Goal: Task Accomplishment & Management: Manage account settings

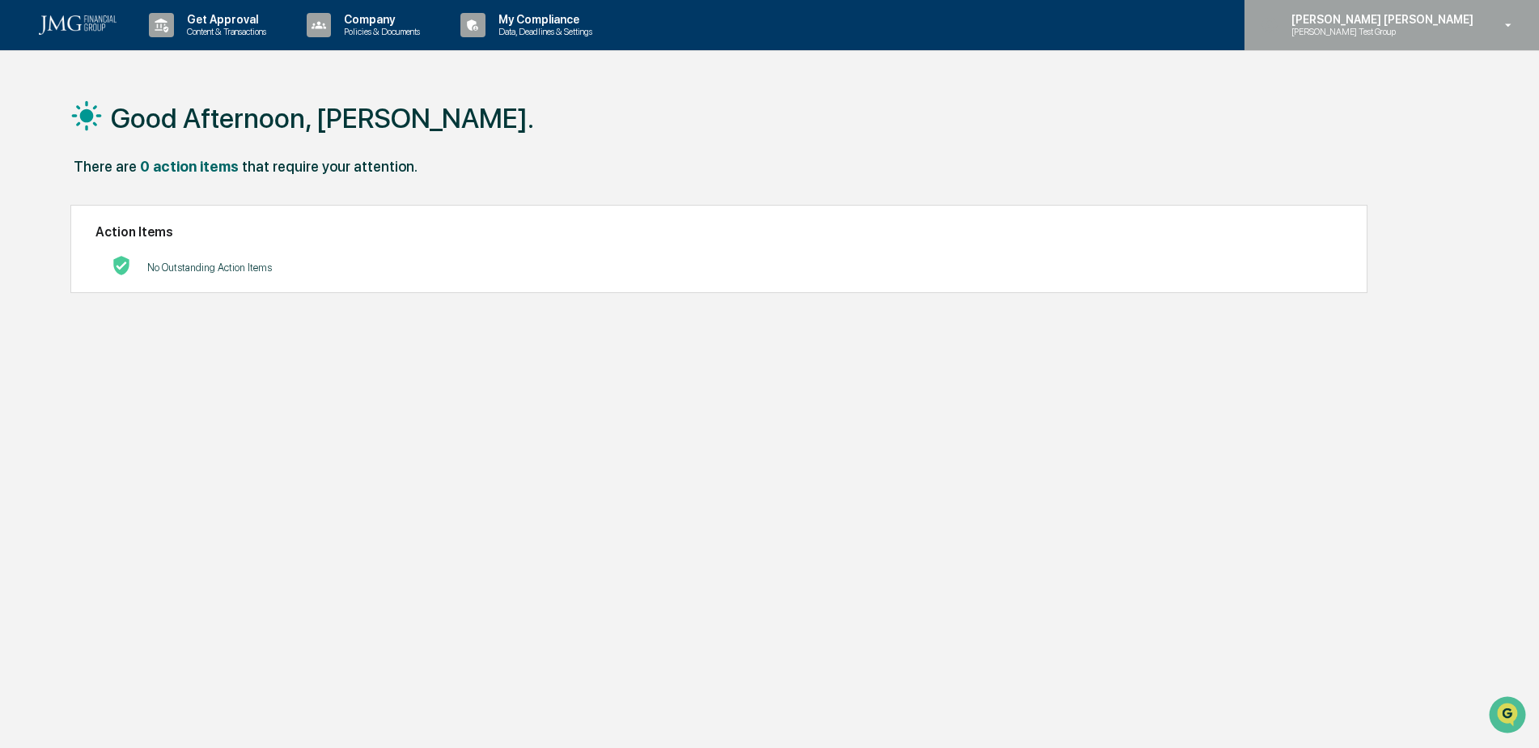
click at [1427, 36] on p "[PERSON_NAME] Test Group" at bounding box center [1357, 31] width 159 height 11
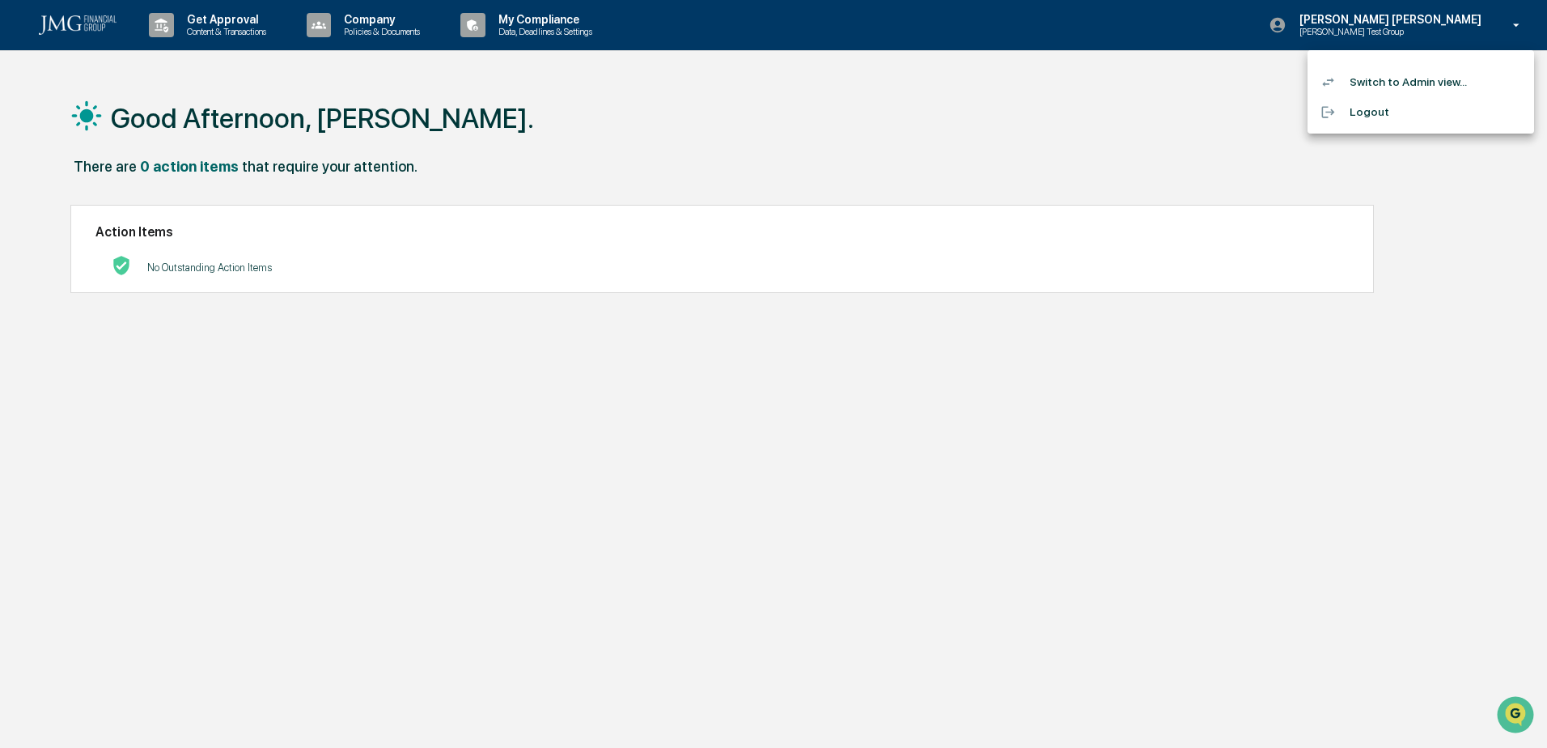
click at [1423, 79] on li "Switch to Admin view..." at bounding box center [1420, 82] width 227 height 30
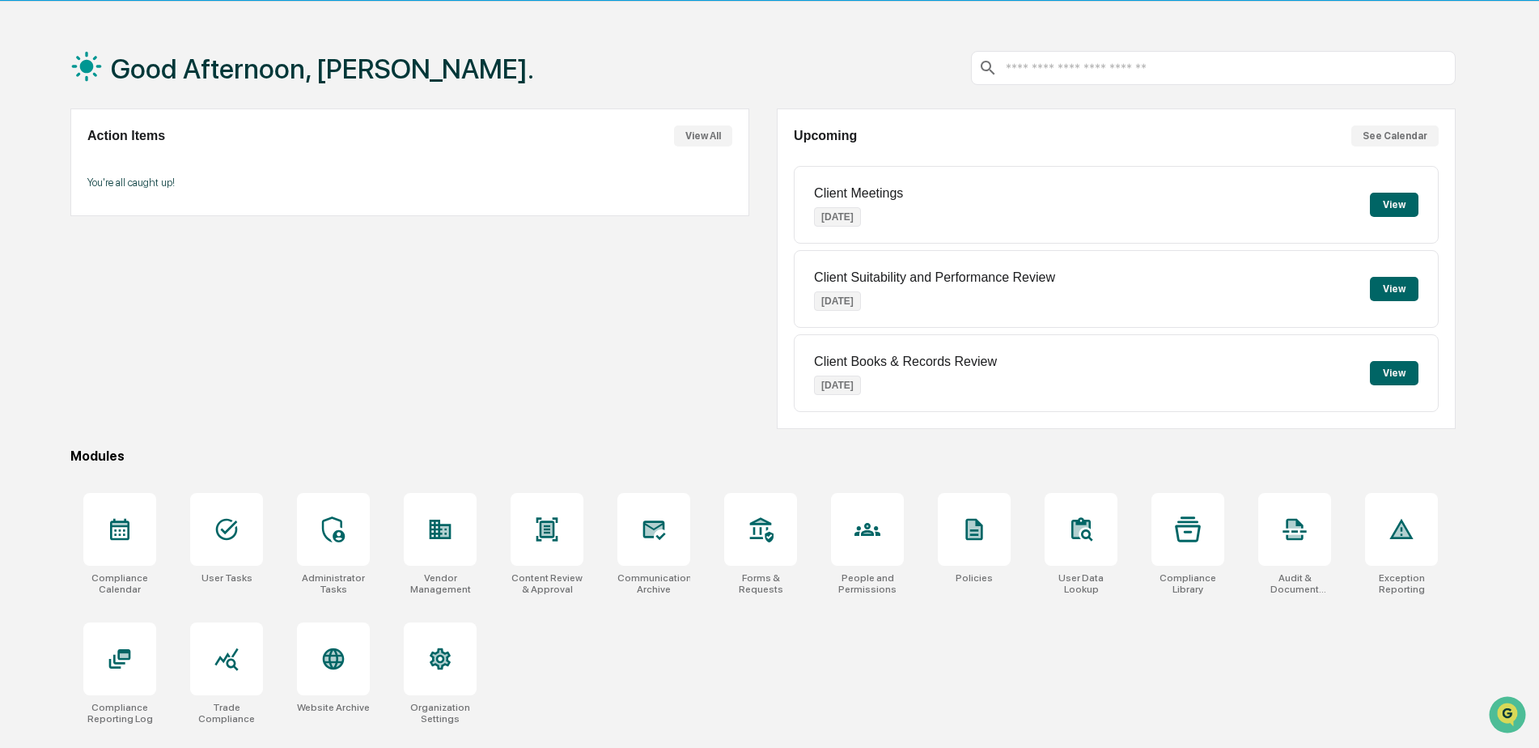
scroll to position [77, 0]
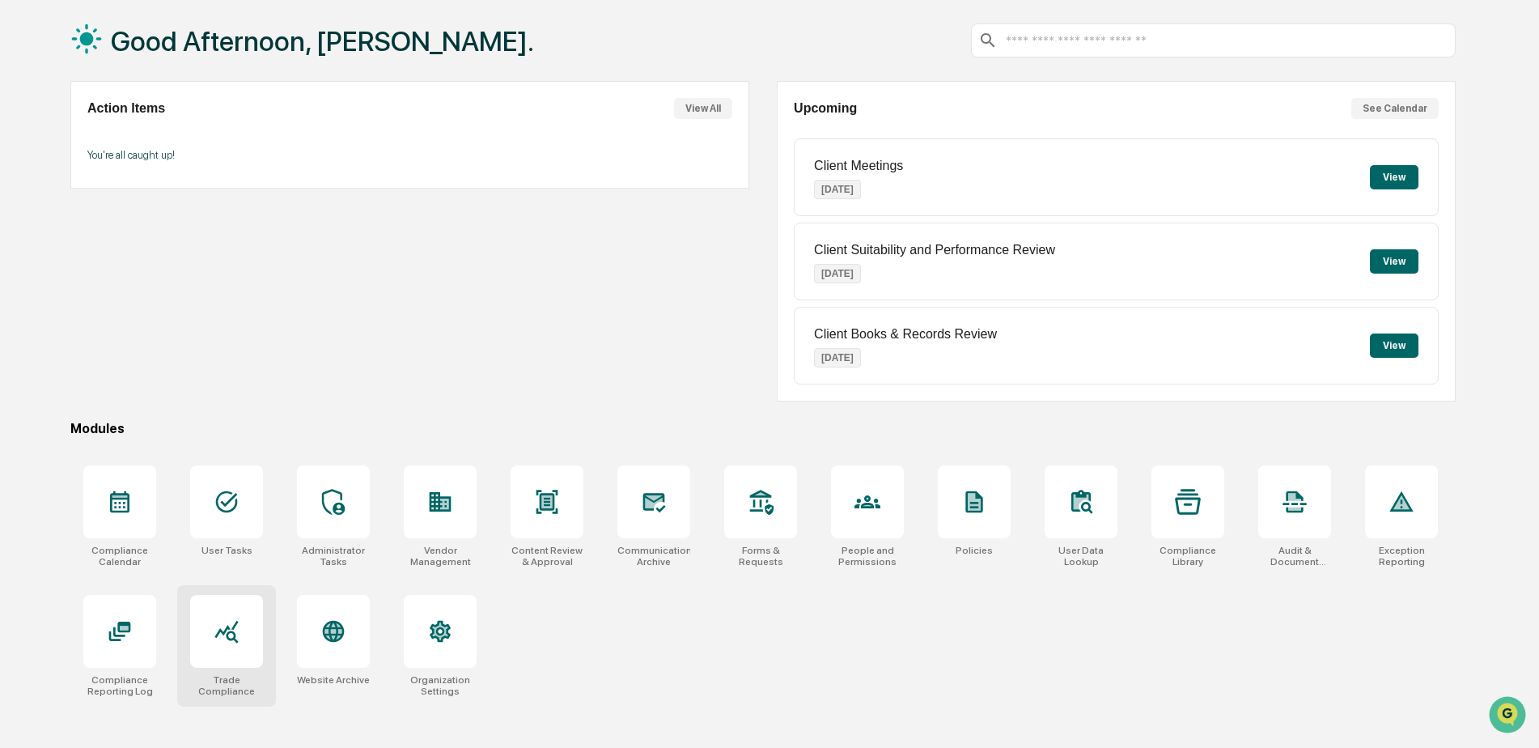
click at [214, 641] on icon at bounding box center [227, 631] width 26 height 26
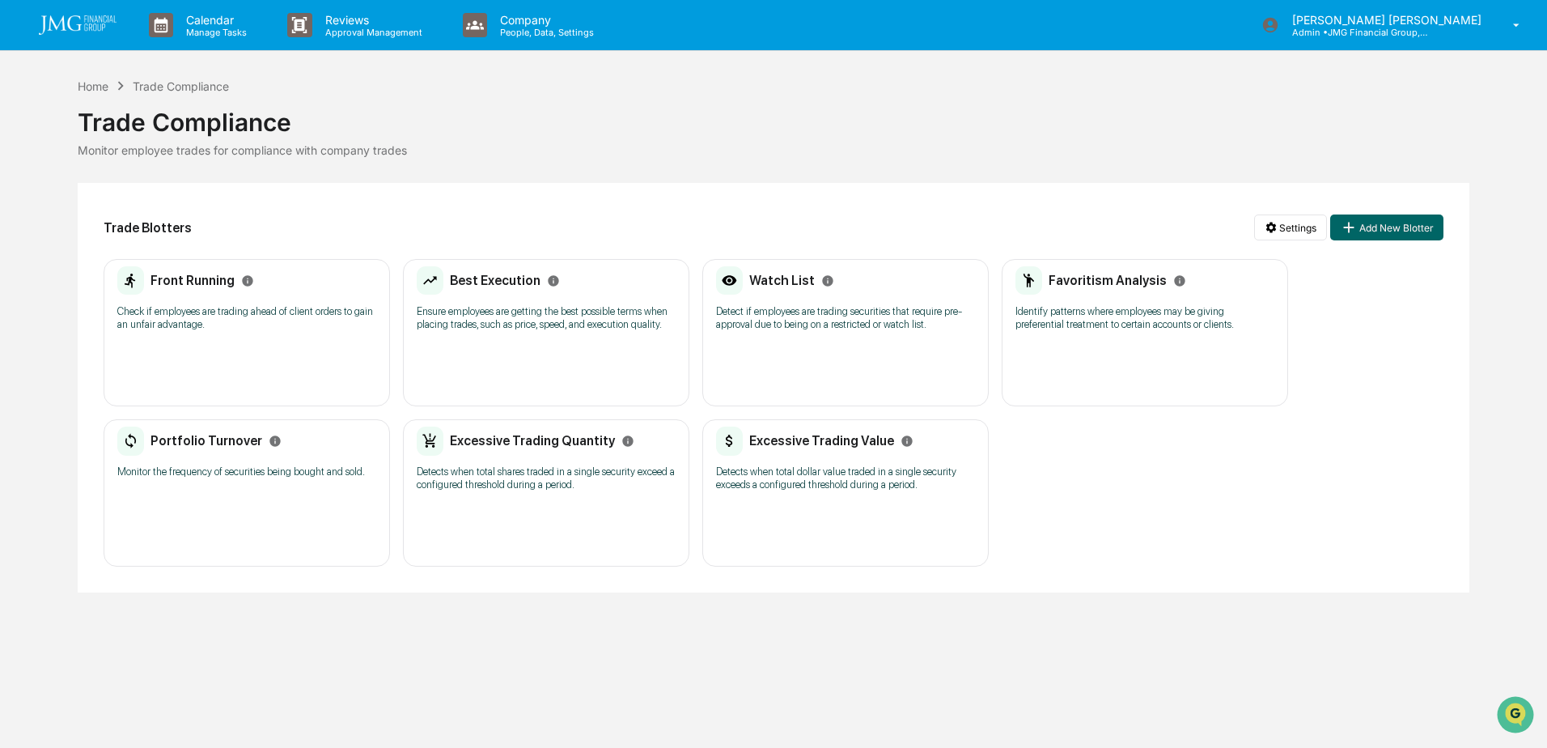
click at [577, 478] on p "Detects when total shares traded in a single security exceed a configured thres…" at bounding box center [546, 478] width 259 height 26
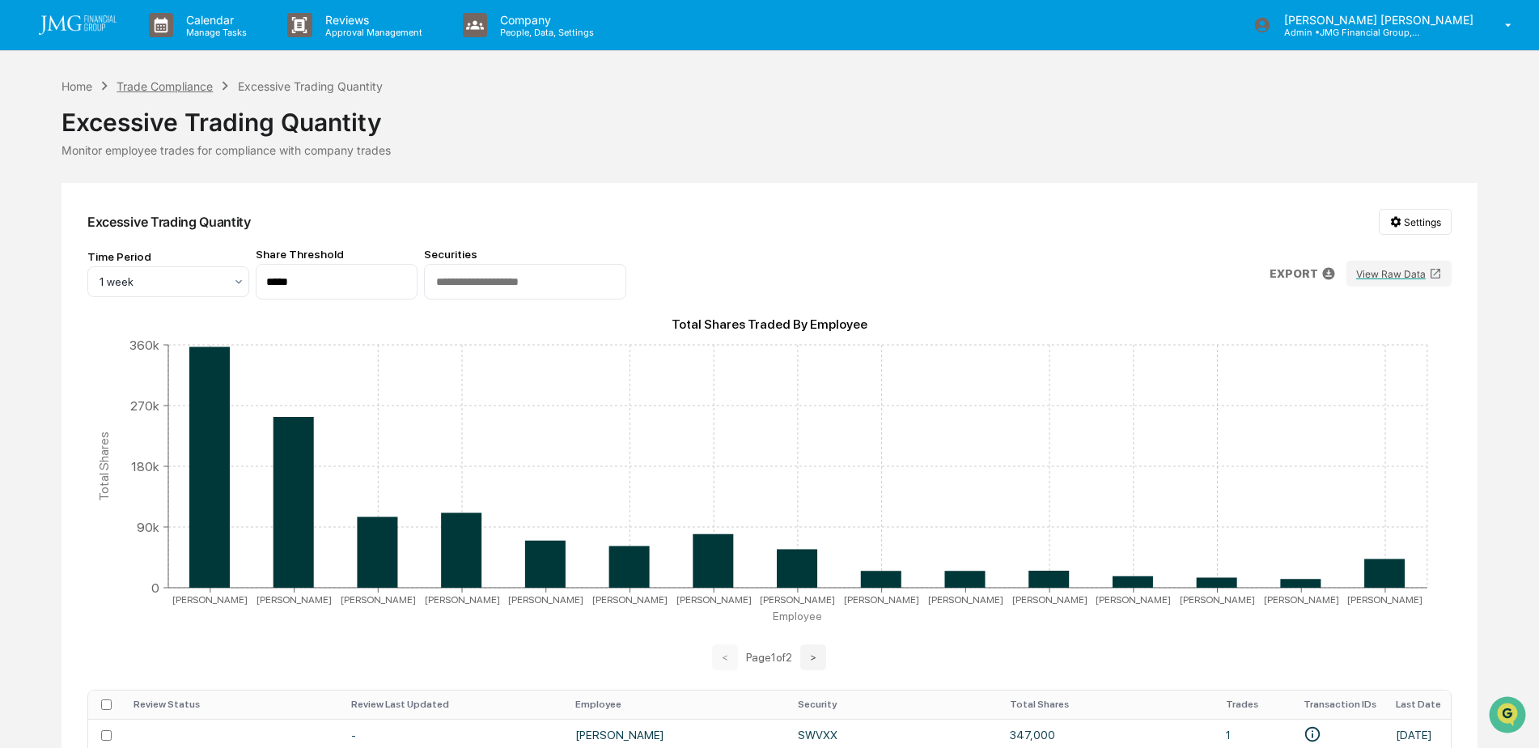
click at [150, 84] on div "Trade Compliance" at bounding box center [165, 86] width 96 height 14
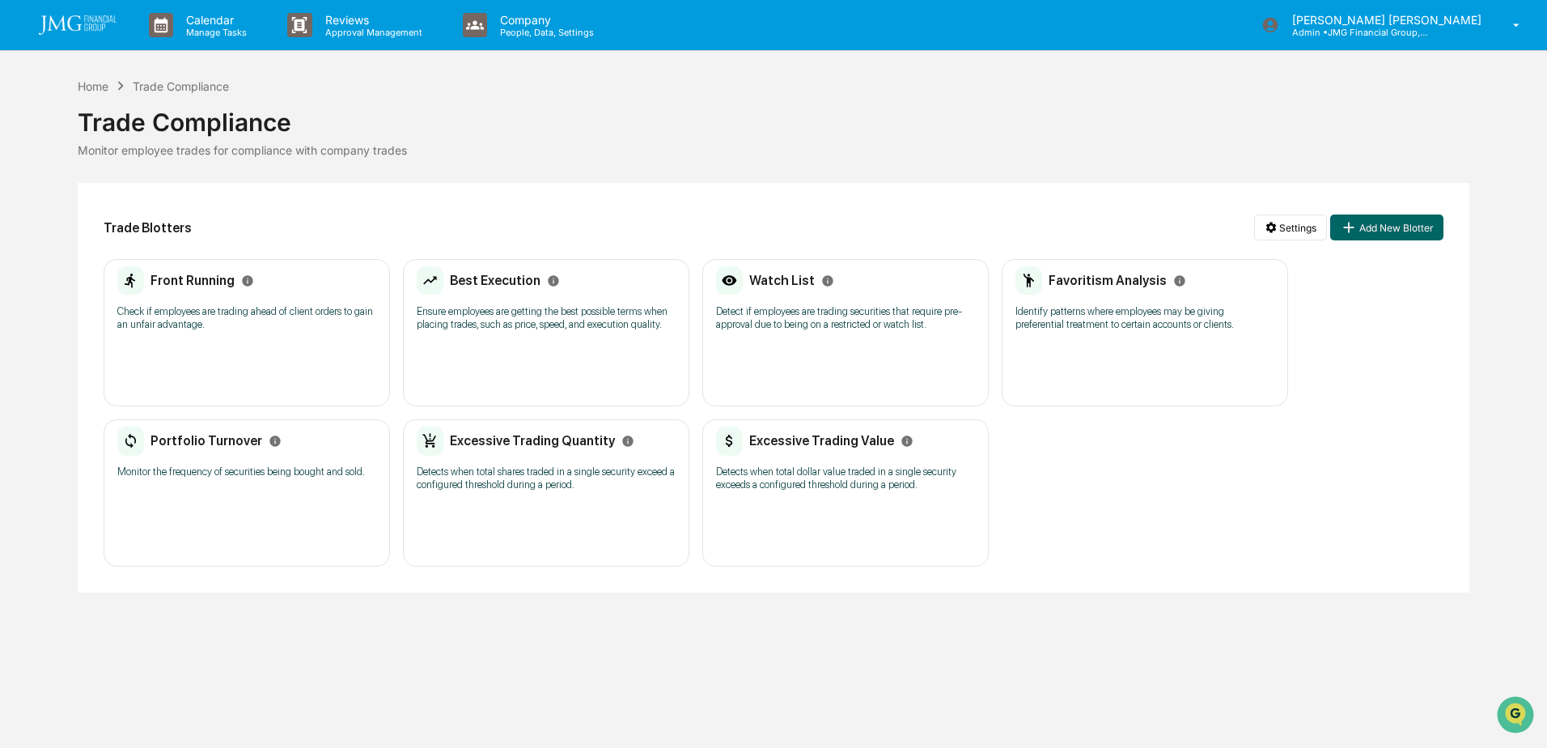
click at [765, 309] on p "Detect if employees are trading securities that require pre-approval due to bei…" at bounding box center [845, 318] width 259 height 26
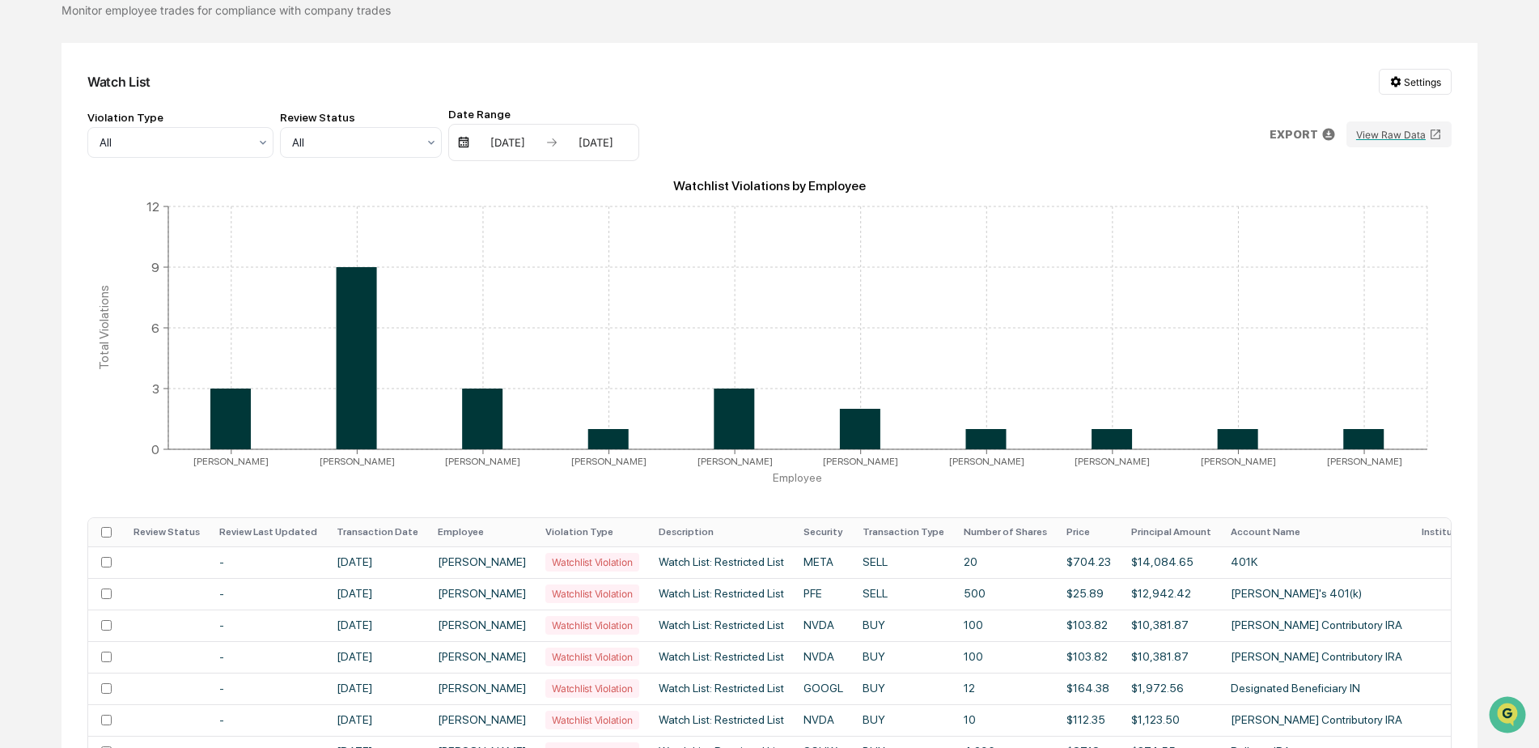
scroll to position [162, 0]
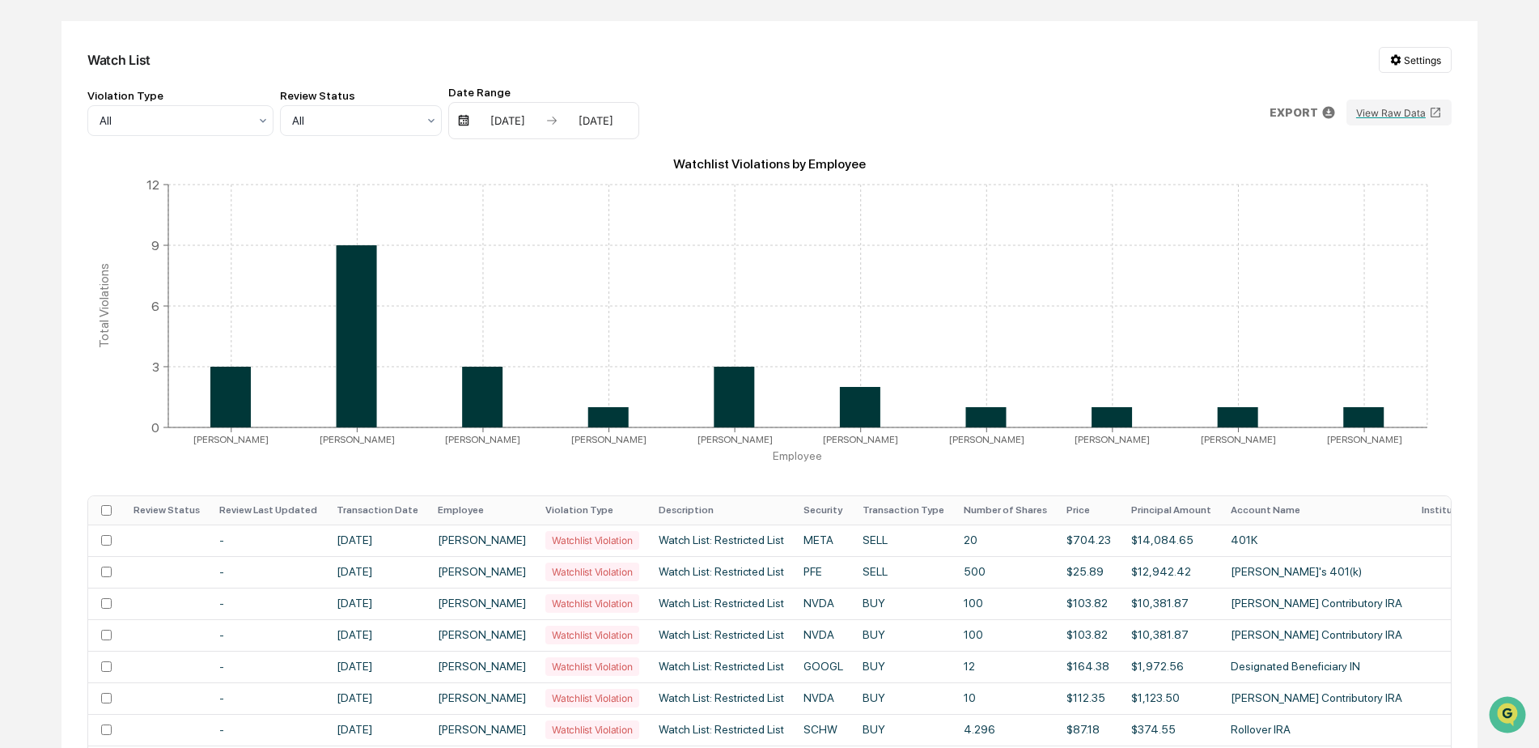
click at [400, 511] on th "Transaction Date" at bounding box center [377, 510] width 101 height 28
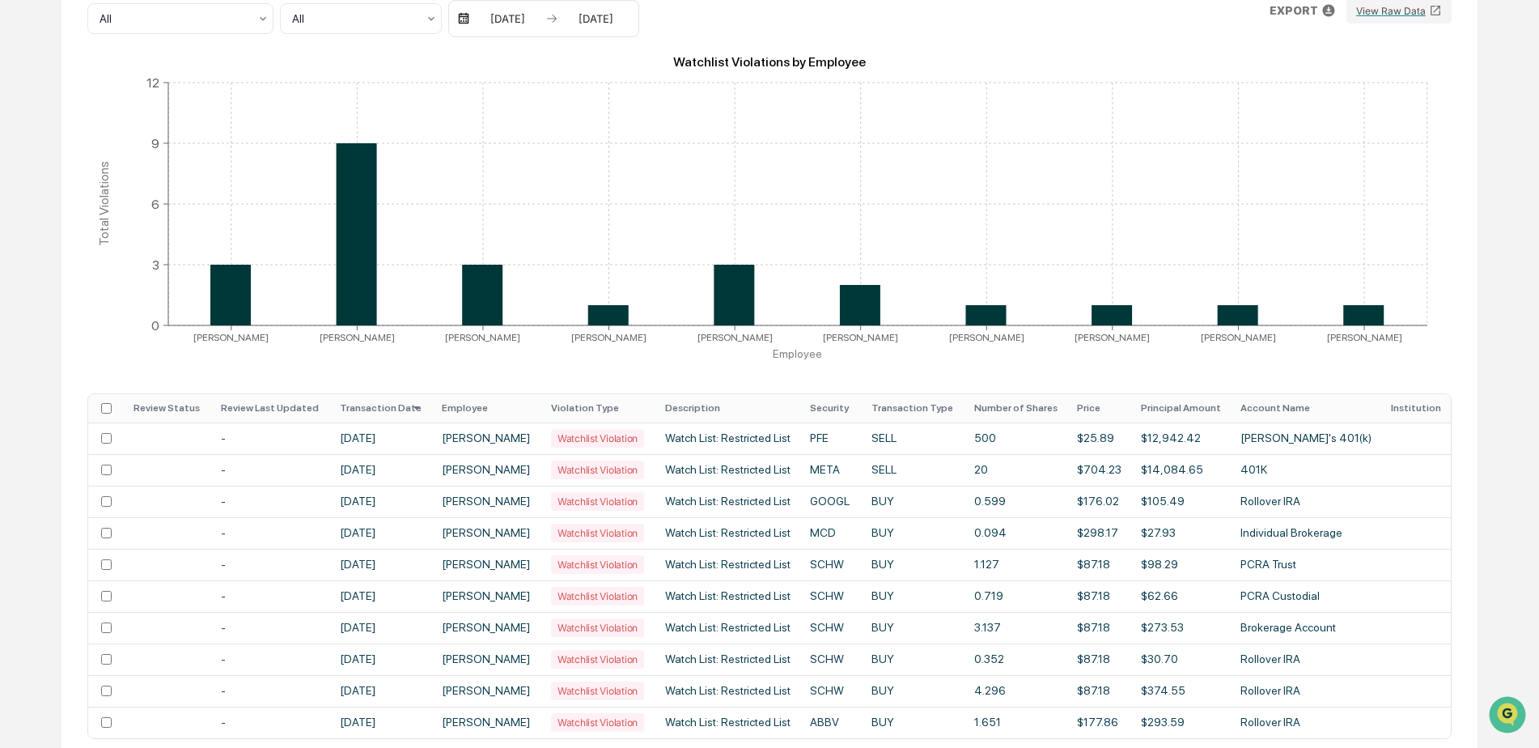
scroll to position [324, 0]
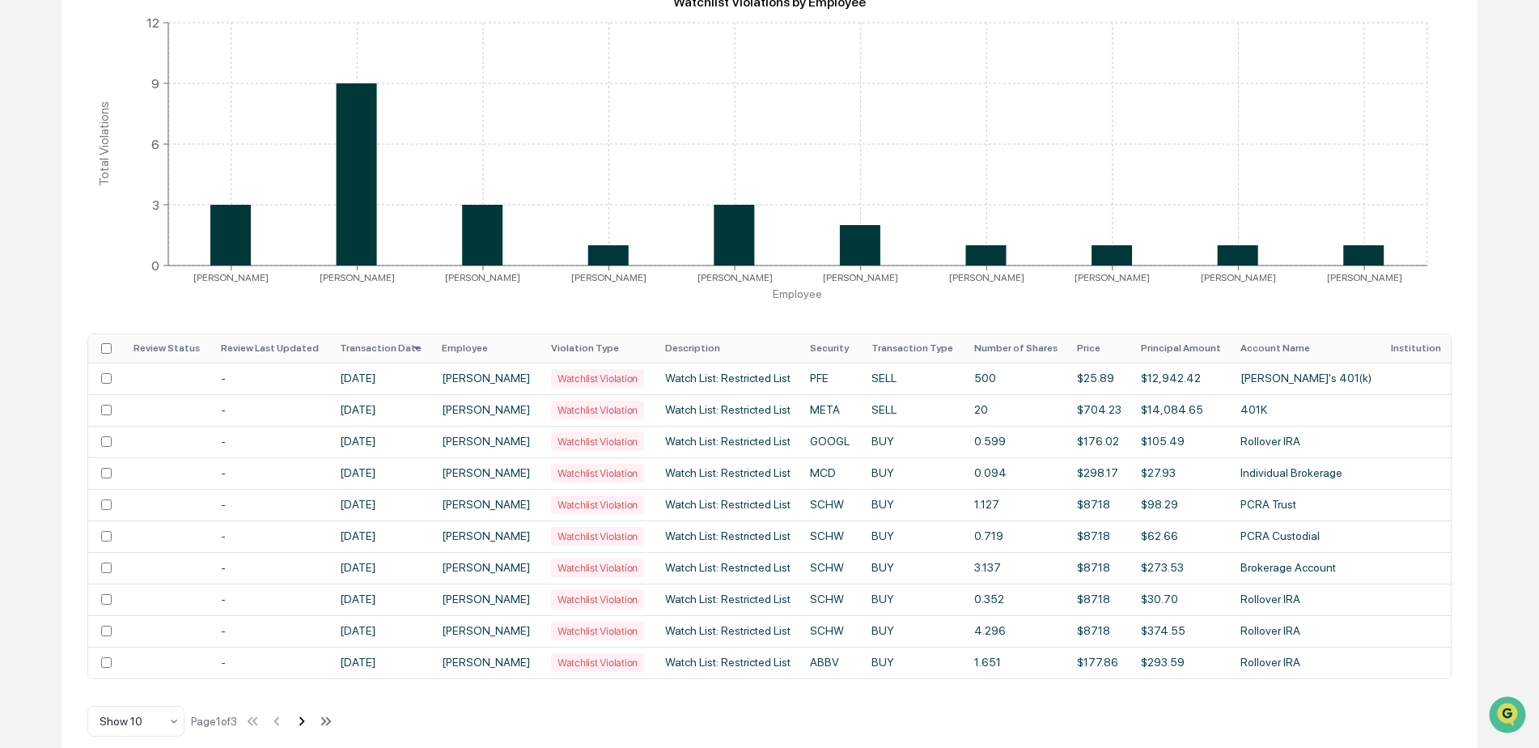
click at [305, 725] on icon at bounding box center [302, 720] width 6 height 9
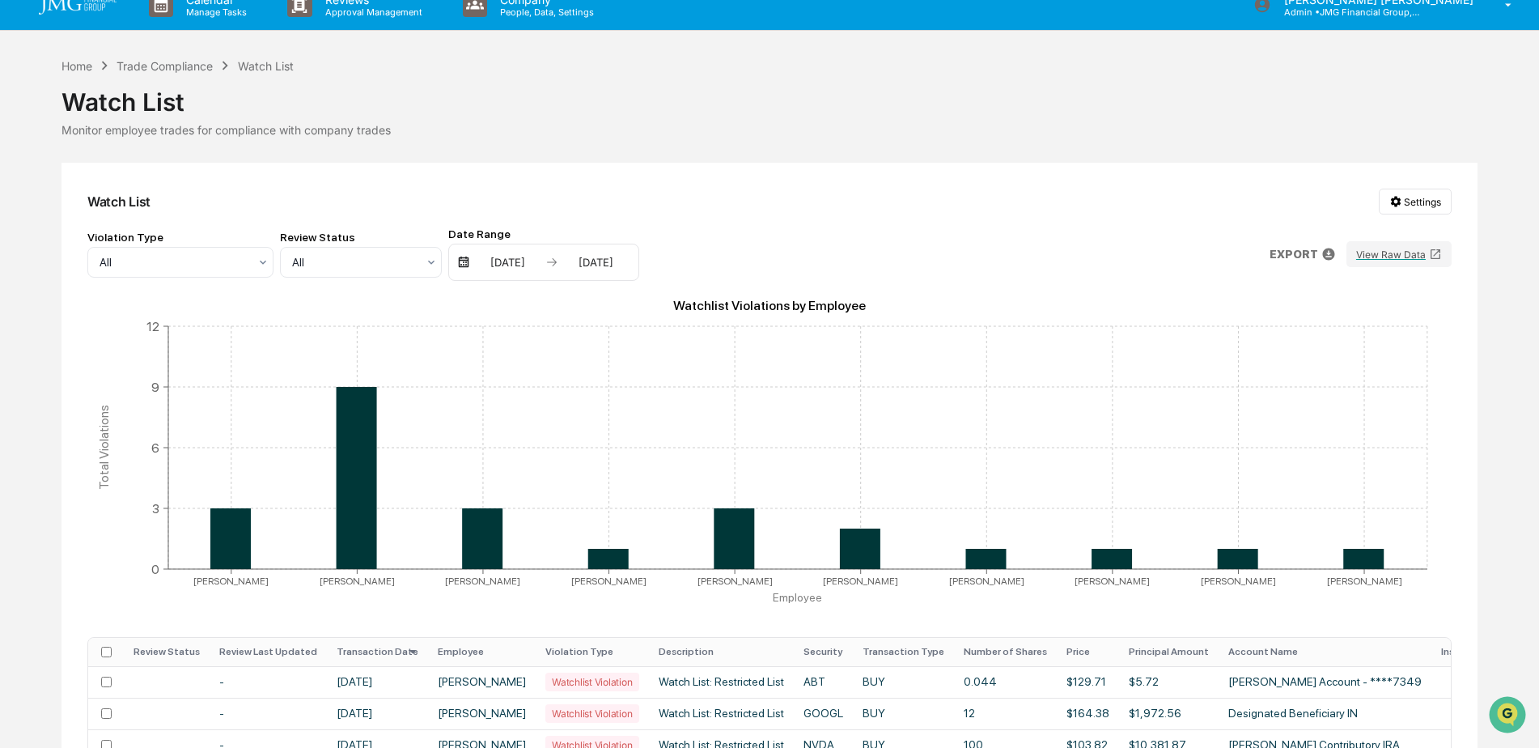
scroll to position [0, 0]
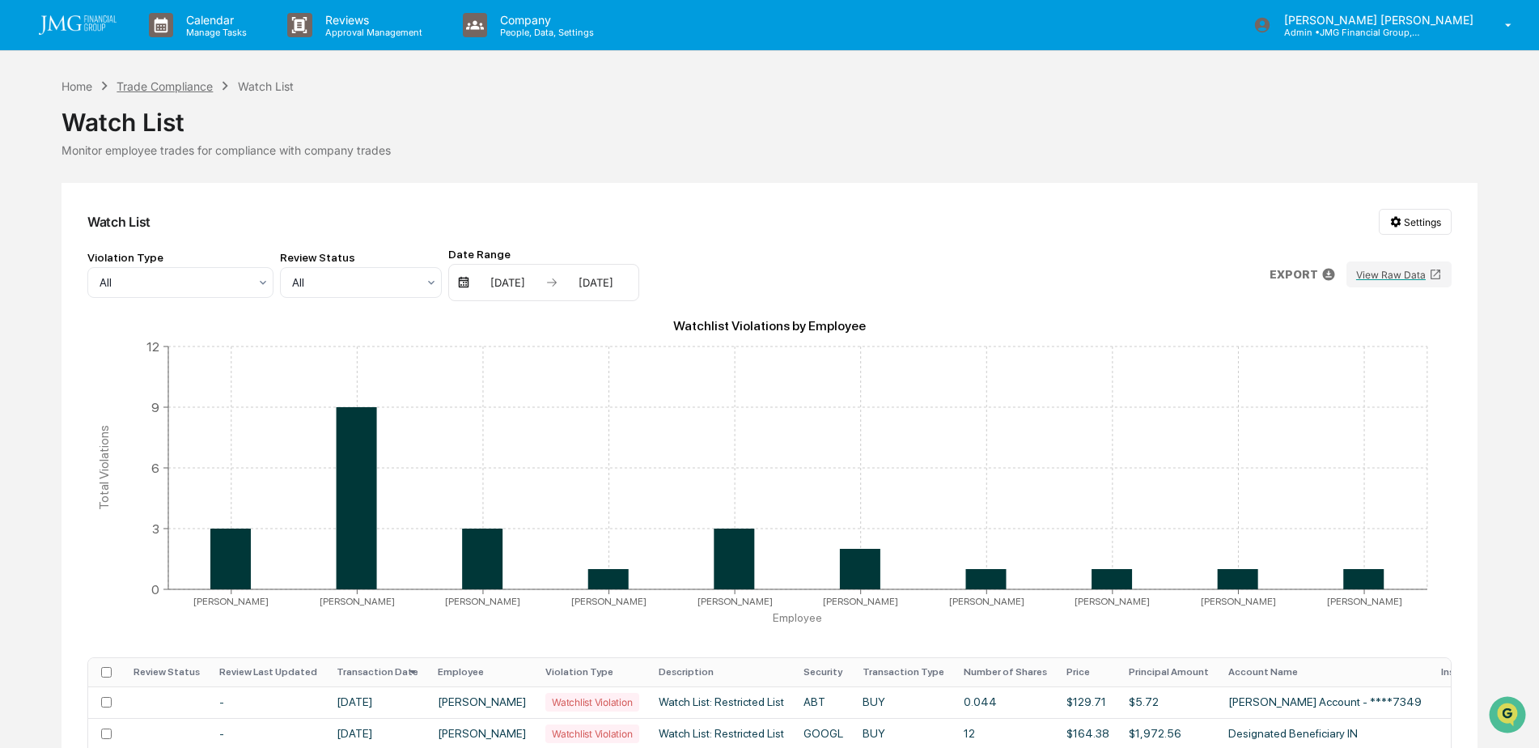
click at [147, 89] on div "Trade Compliance" at bounding box center [165, 86] width 96 height 14
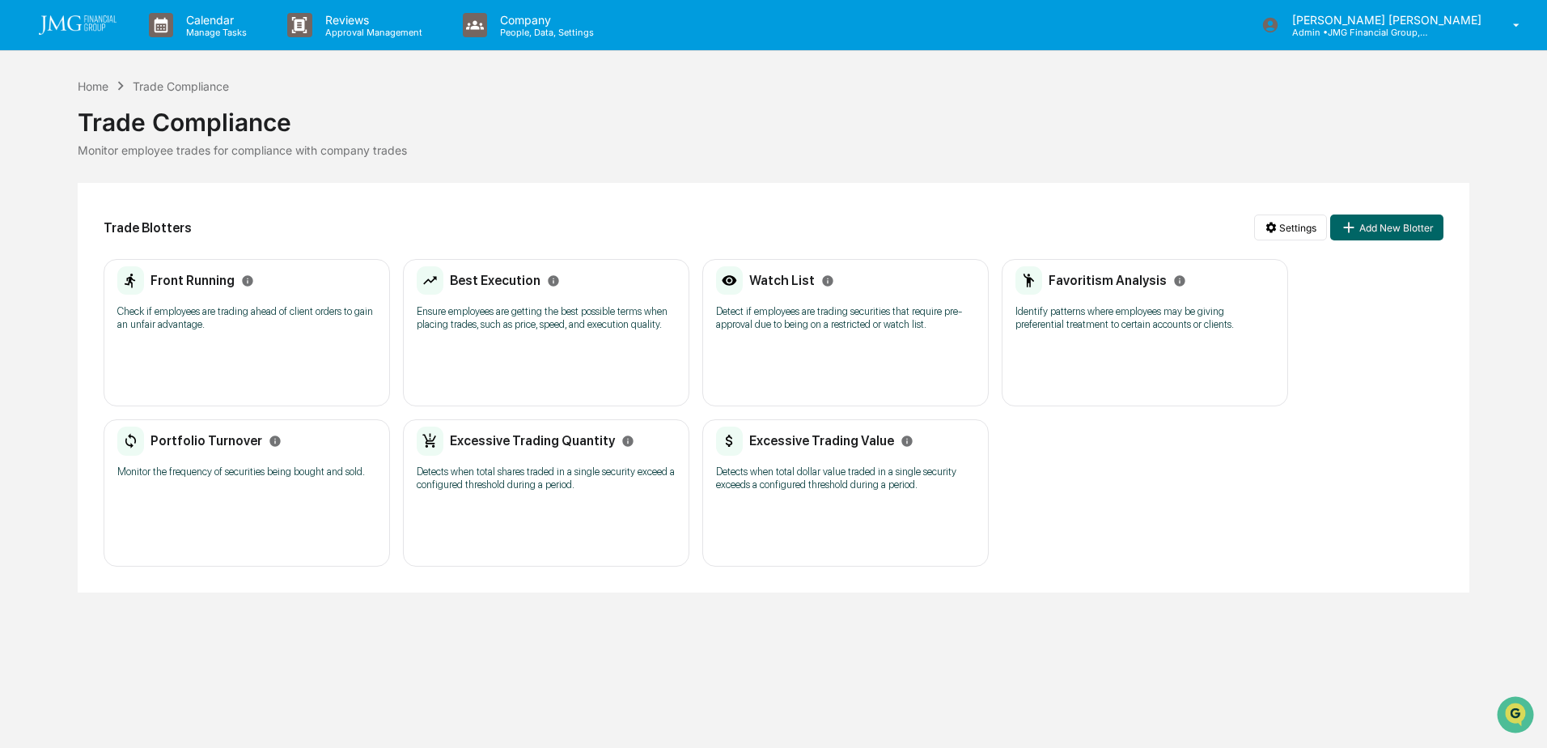
click at [95, 77] on div "Home Trade Compliance" at bounding box center [153, 86] width 151 height 18
click at [95, 83] on div "Home" at bounding box center [93, 86] width 31 height 14
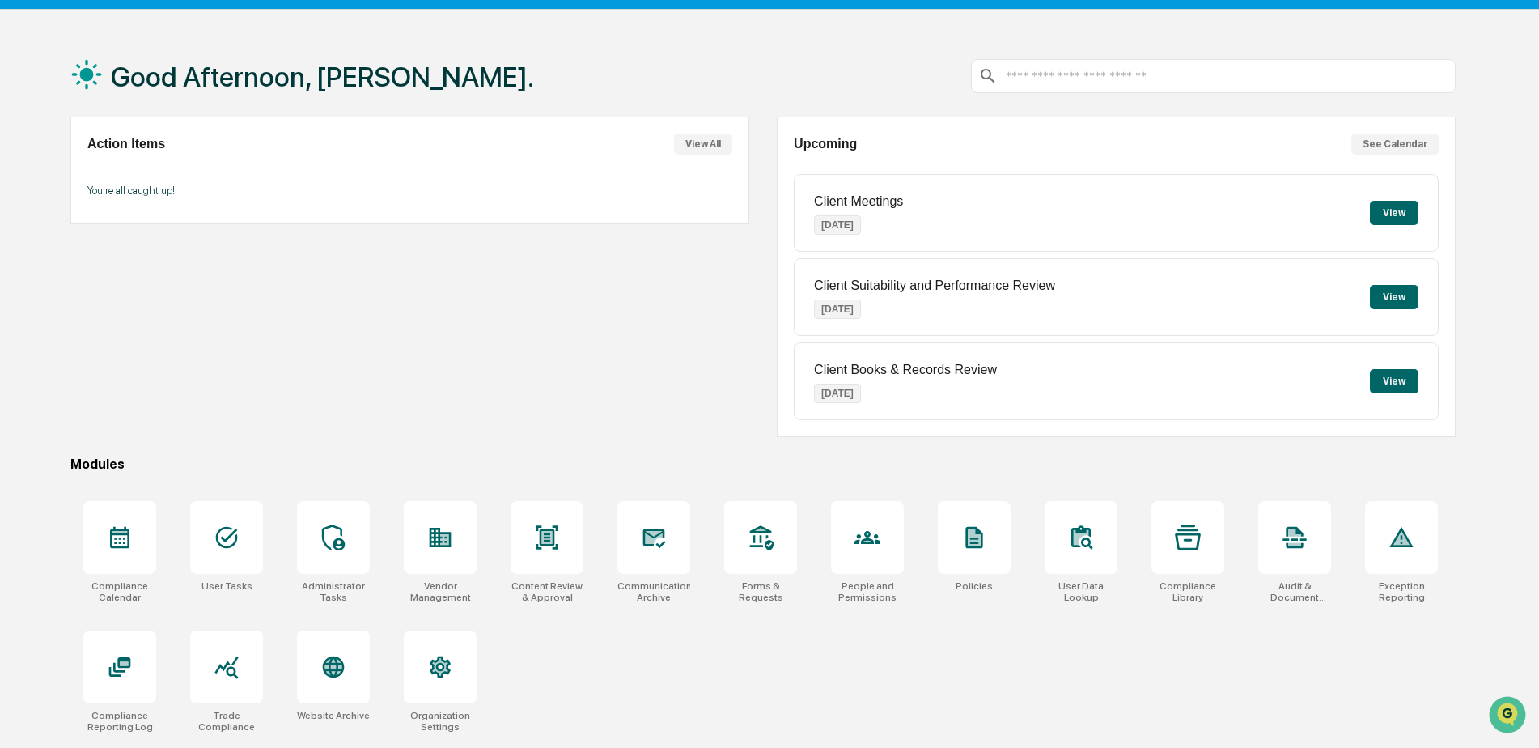
scroll to position [77, 0]
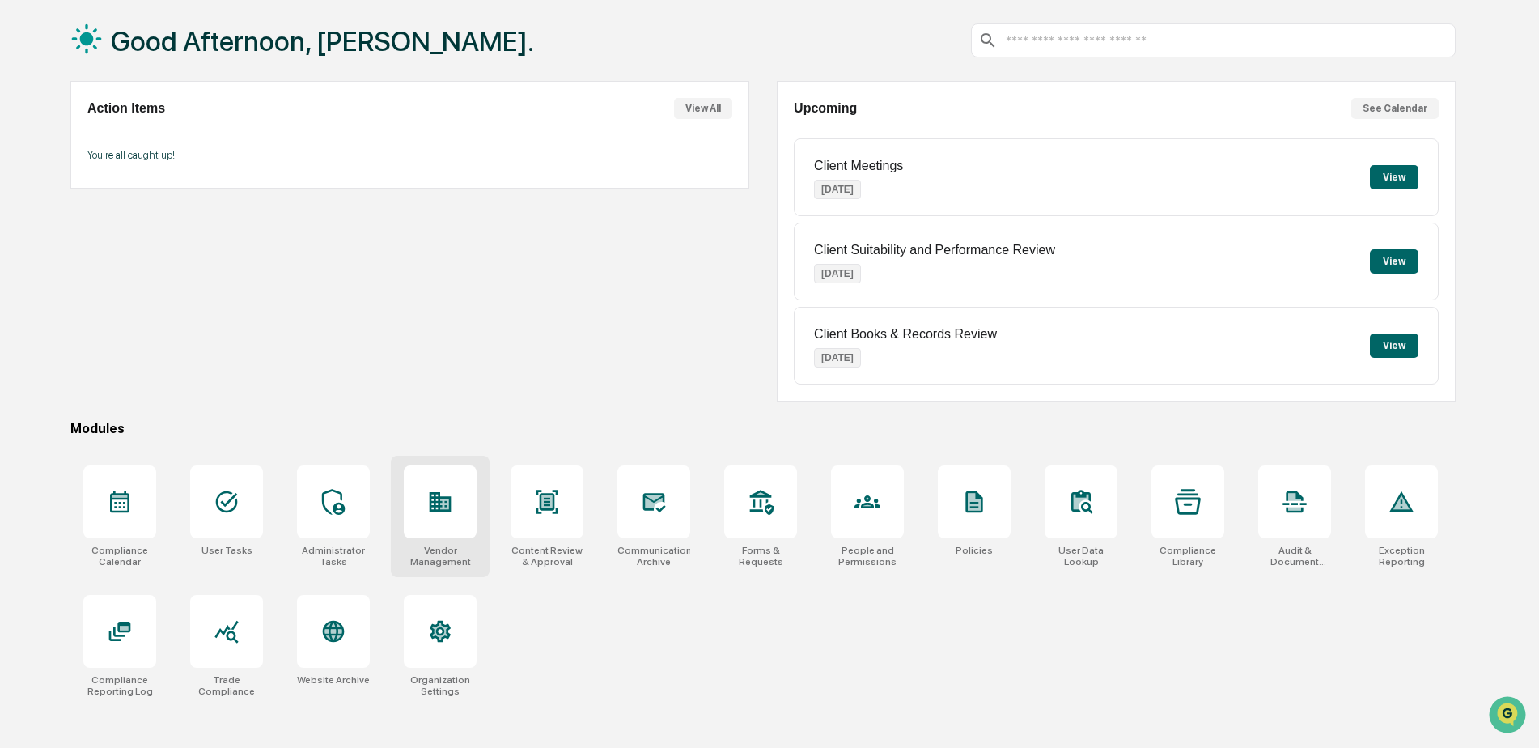
click at [477, 521] on div "Vendor Management" at bounding box center [440, 515] width 99 height 121
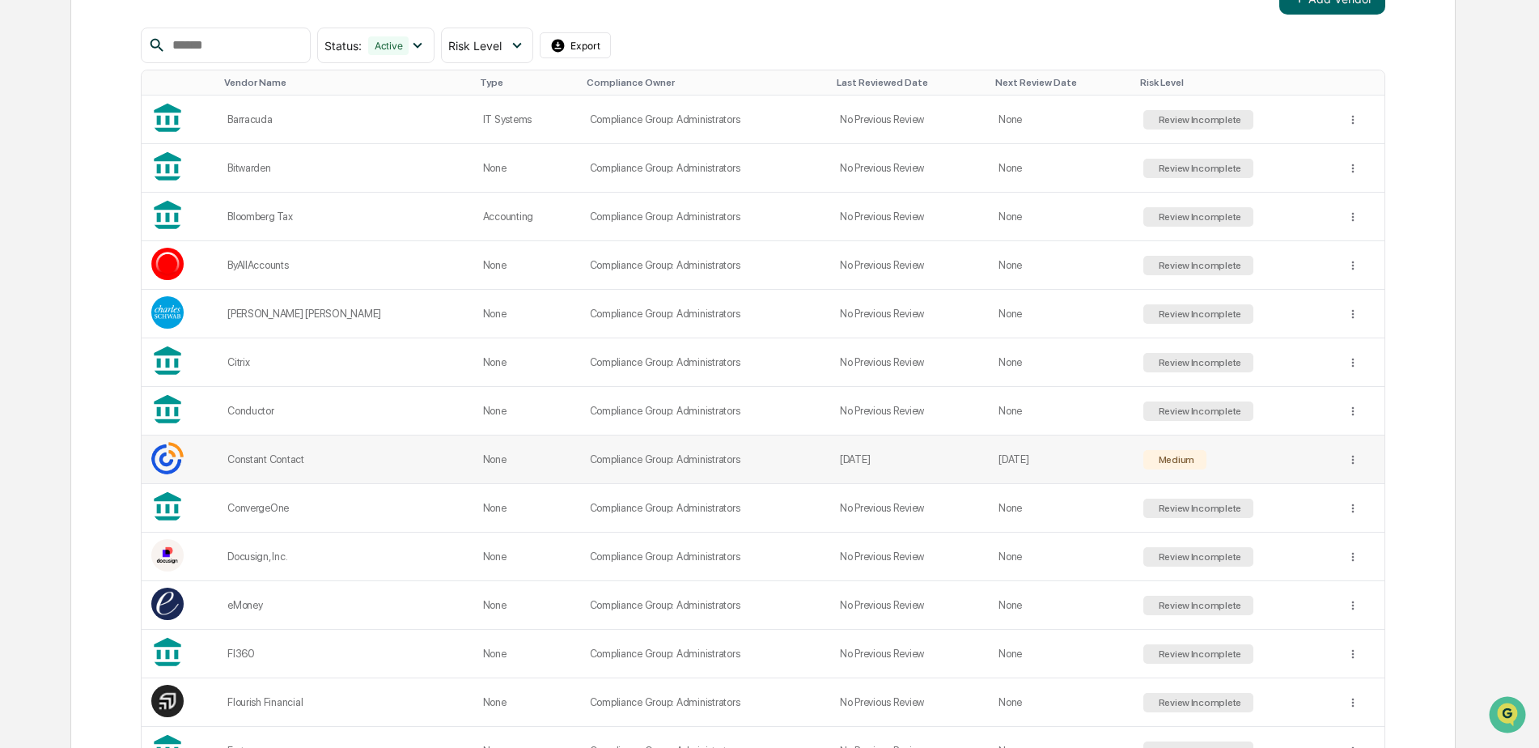
scroll to position [290, 0]
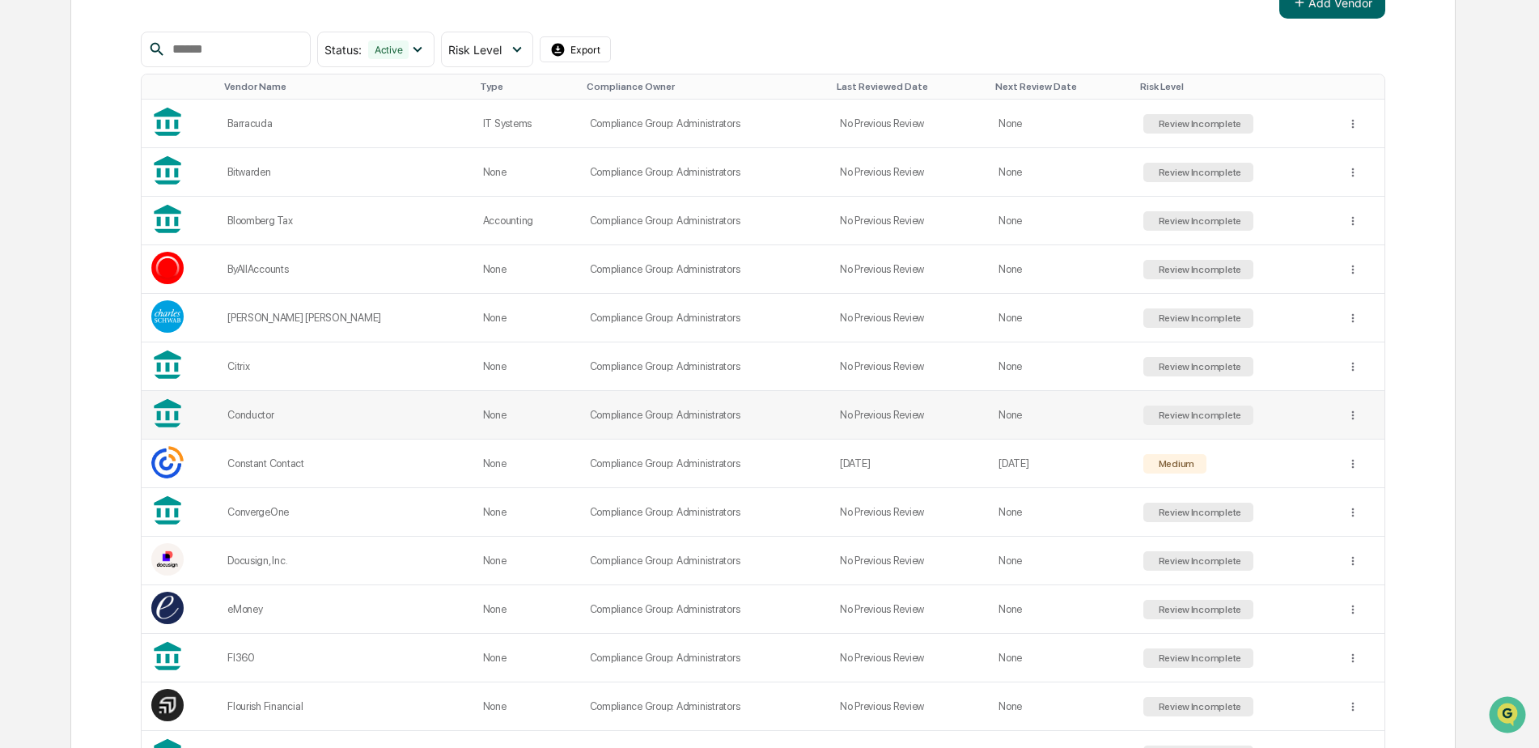
click at [1271, 424] on td "Review Incomplete" at bounding box center [1235, 415] width 204 height 49
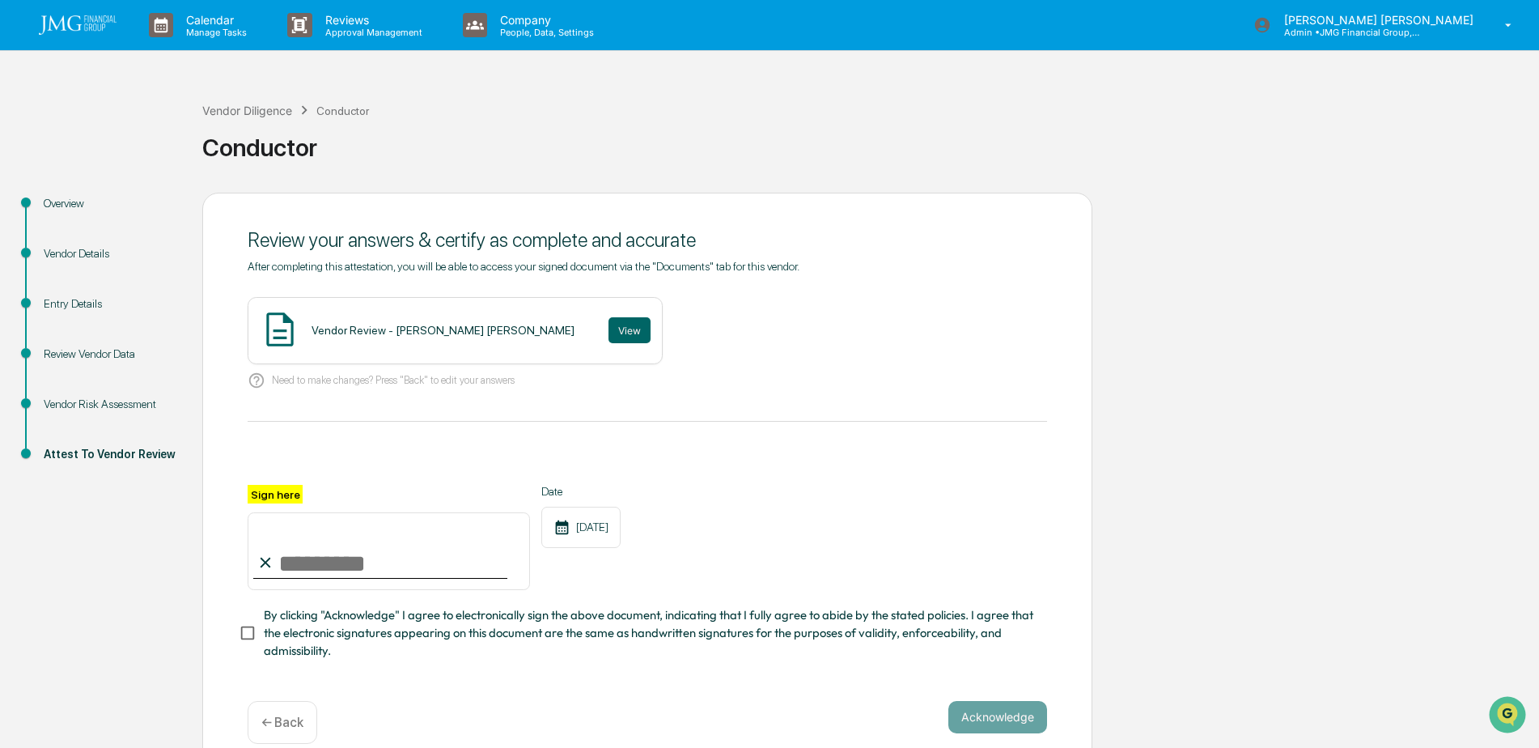
click at [131, 403] on div "Vendor Risk Assessment" at bounding box center [110, 404] width 133 height 17
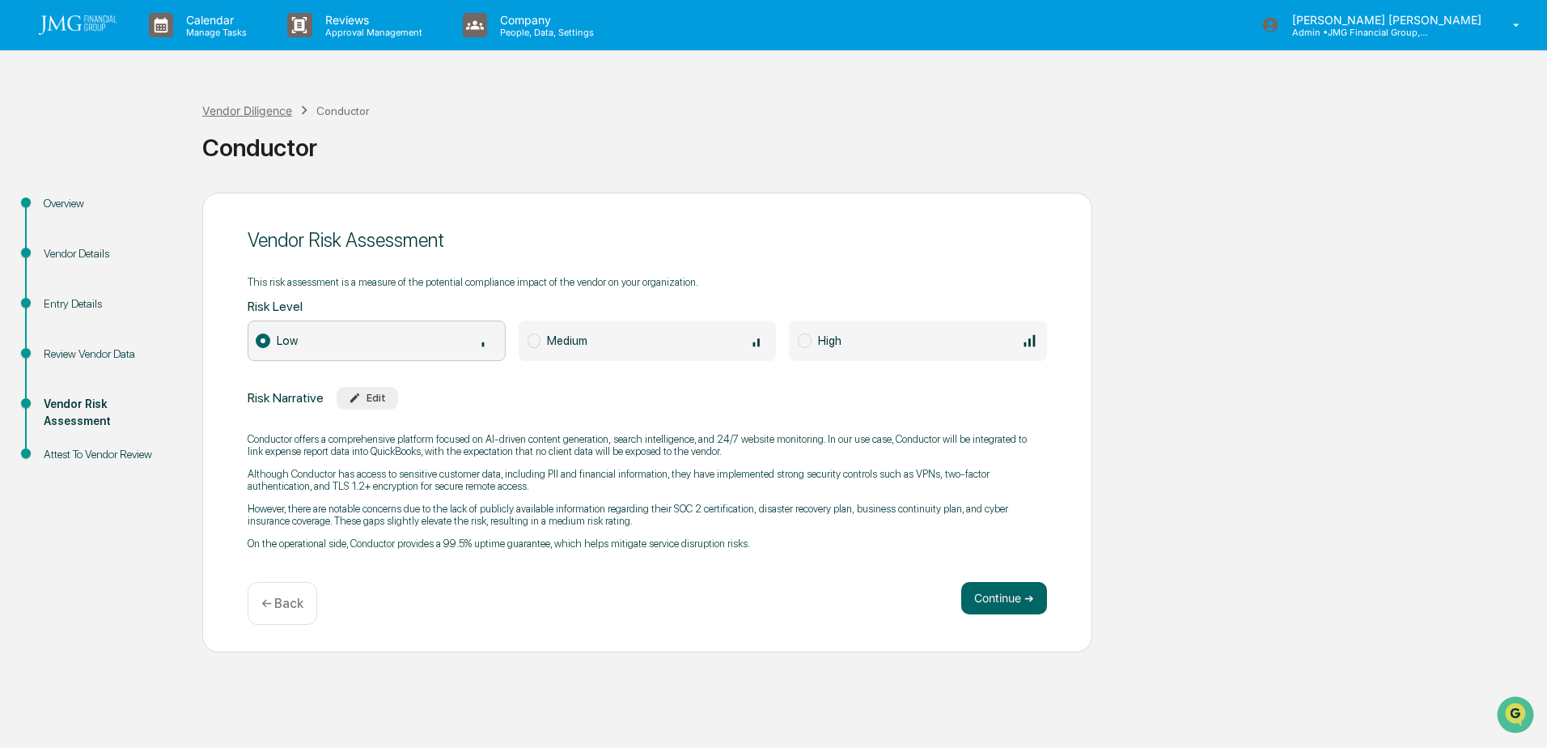
click at [246, 112] on div "Vendor Diligence" at bounding box center [247, 111] width 90 height 14
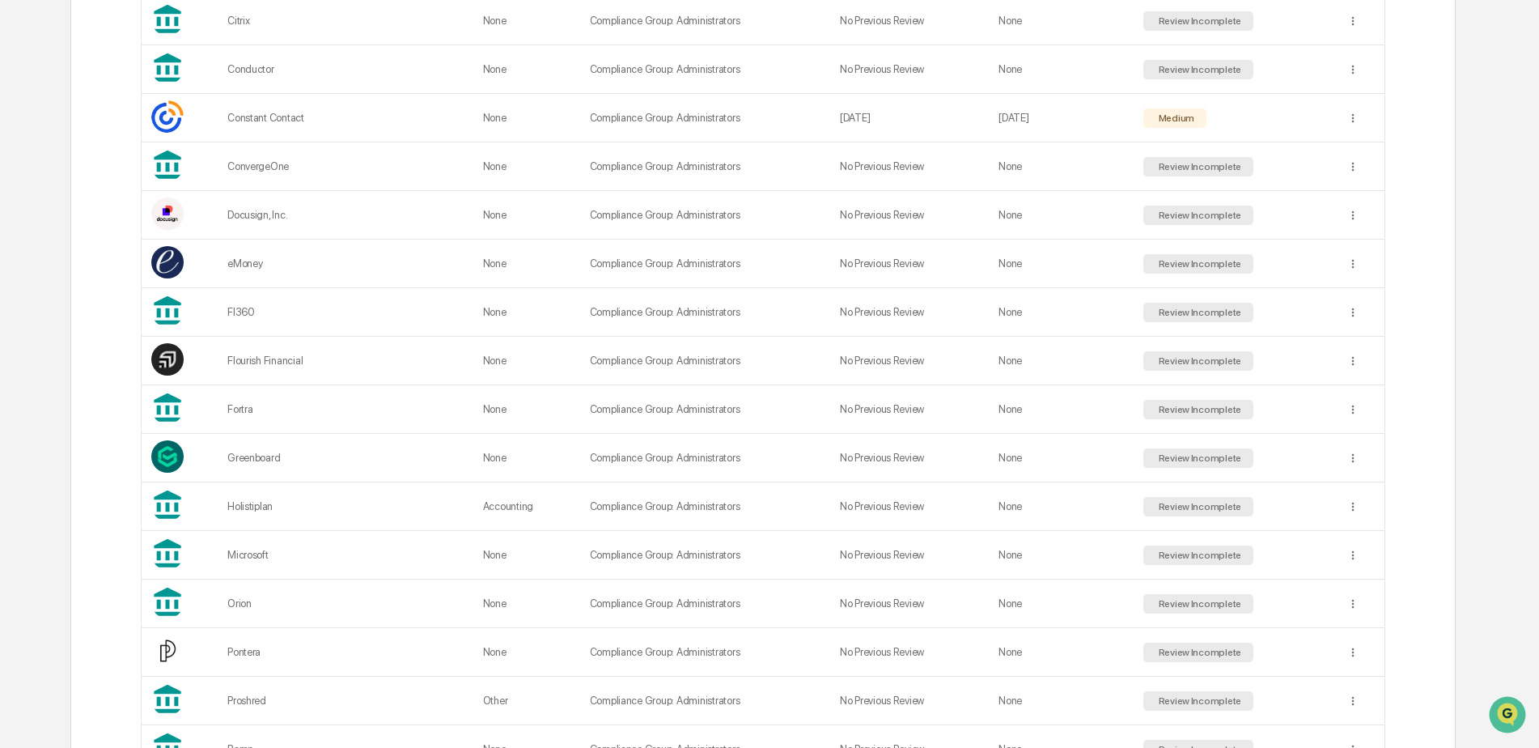
scroll to position [728, 0]
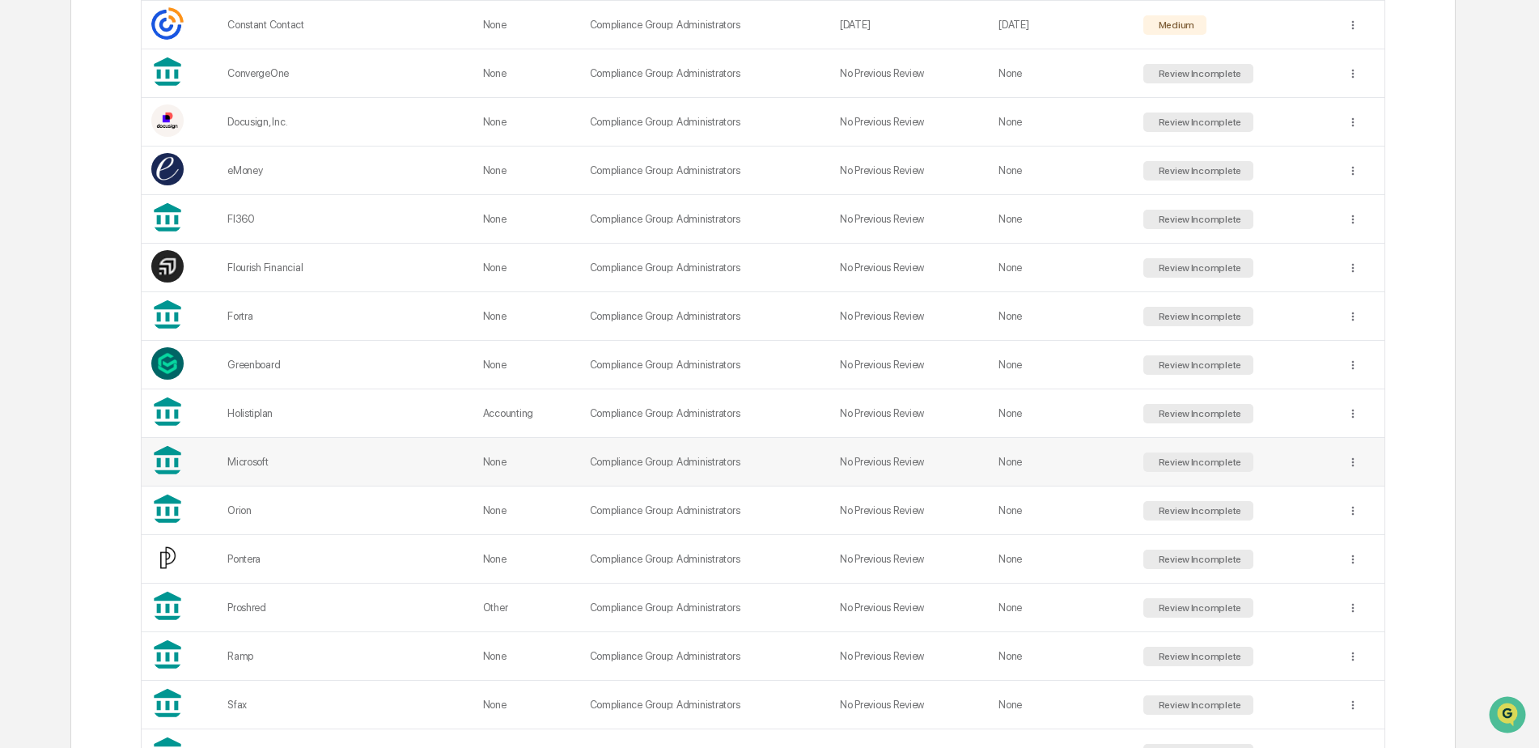
click at [374, 460] on div "Microsoft" at bounding box center [345, 461] width 236 height 12
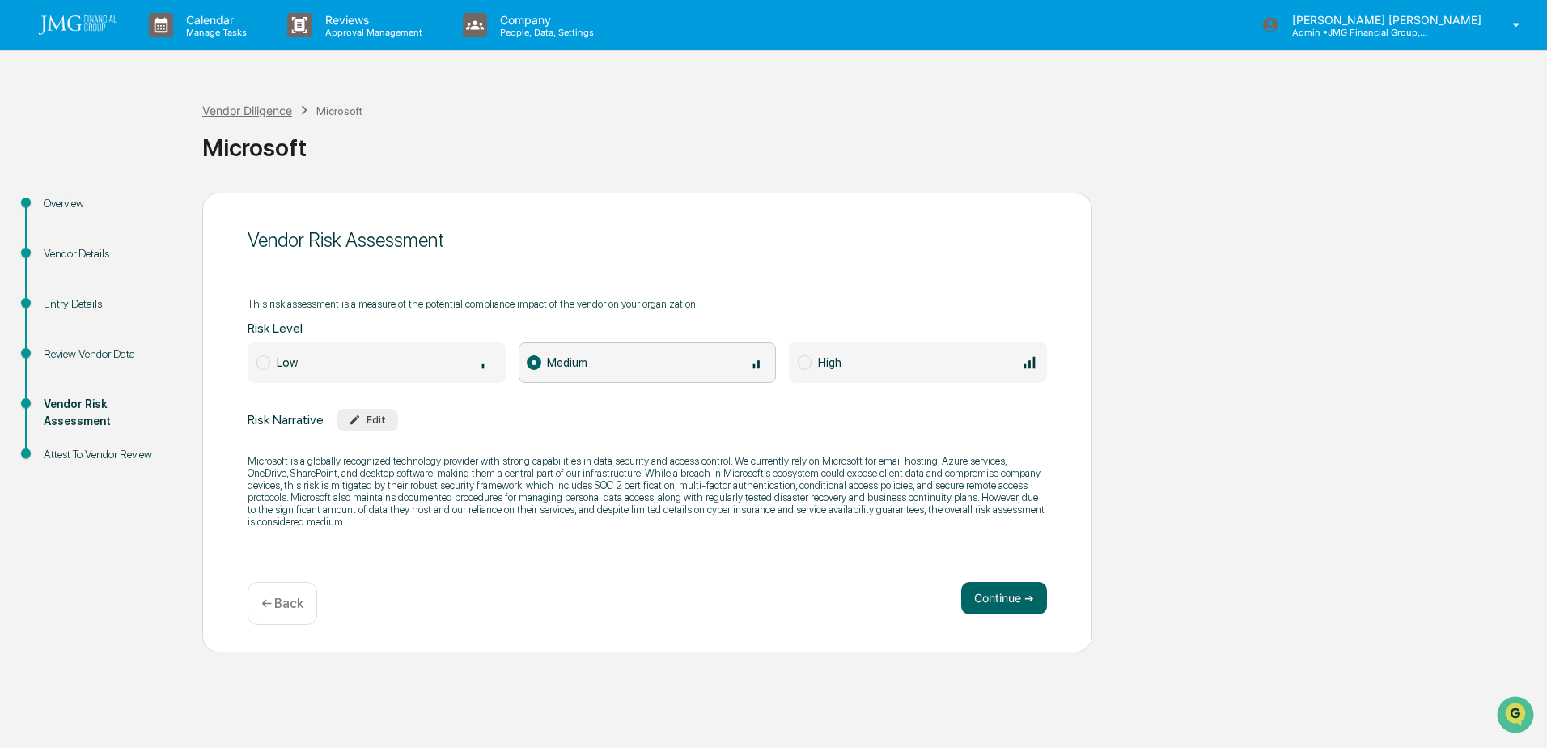
click at [286, 114] on div "Vendor Diligence" at bounding box center [247, 111] width 90 height 14
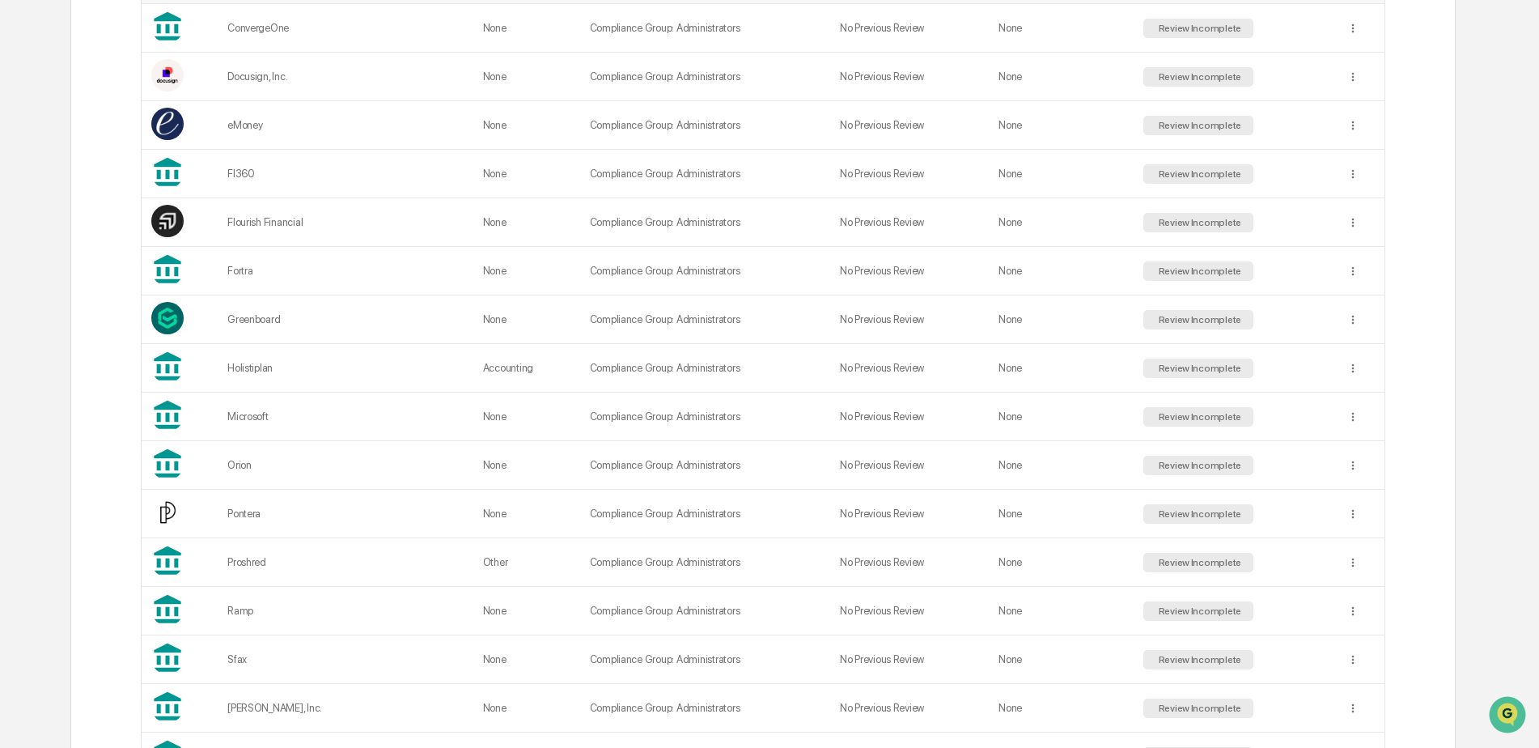
scroll to position [809, 0]
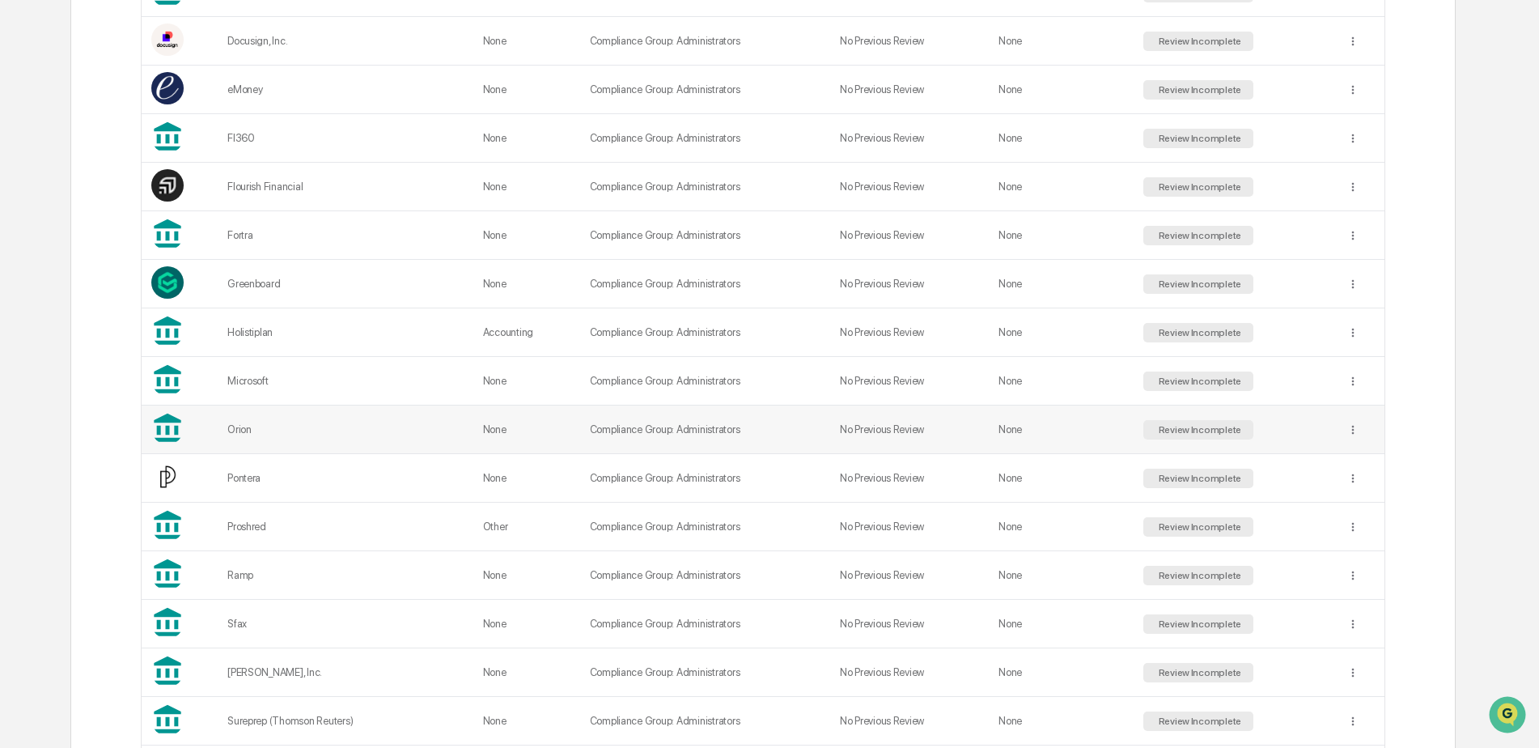
click at [367, 434] on div "Orion" at bounding box center [345, 429] width 236 height 12
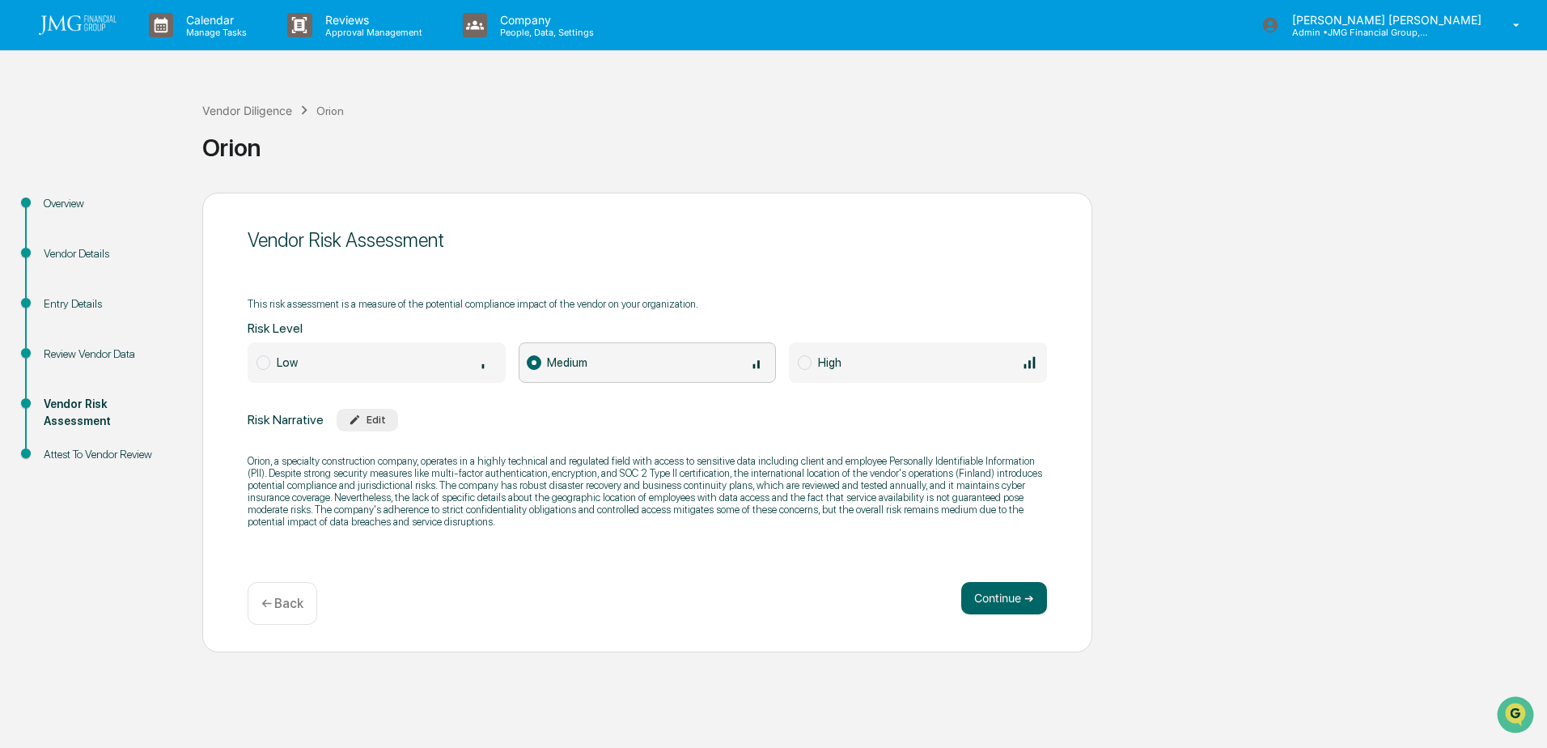
click at [97, 251] on div "Vendor Details" at bounding box center [110, 253] width 133 height 17
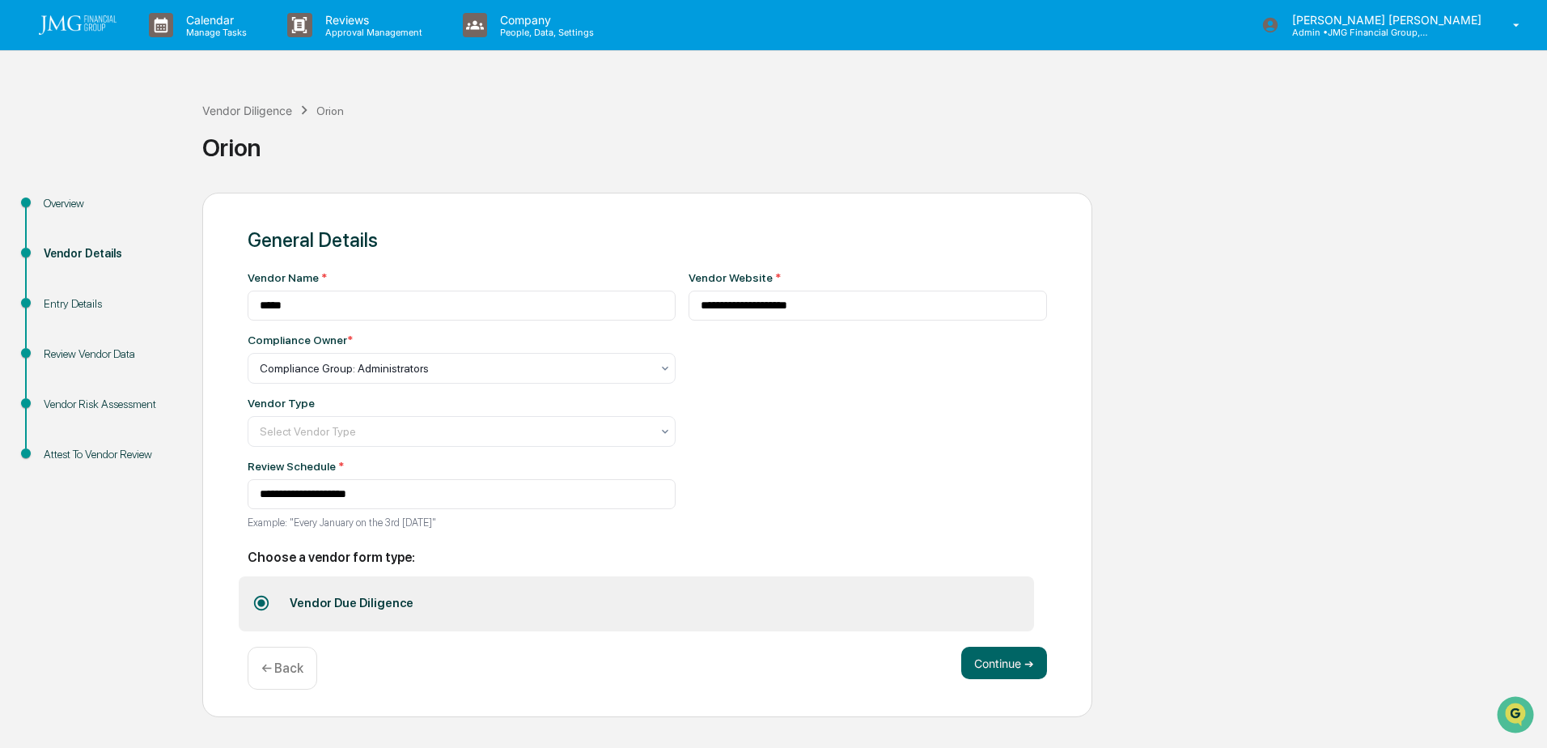
click at [89, 299] on div "Entry Details" at bounding box center [110, 303] width 133 height 17
click at [94, 301] on div "Entry Details" at bounding box center [110, 303] width 133 height 17
click at [1002, 655] on button "Continue ➔" at bounding box center [1004, 662] width 86 height 32
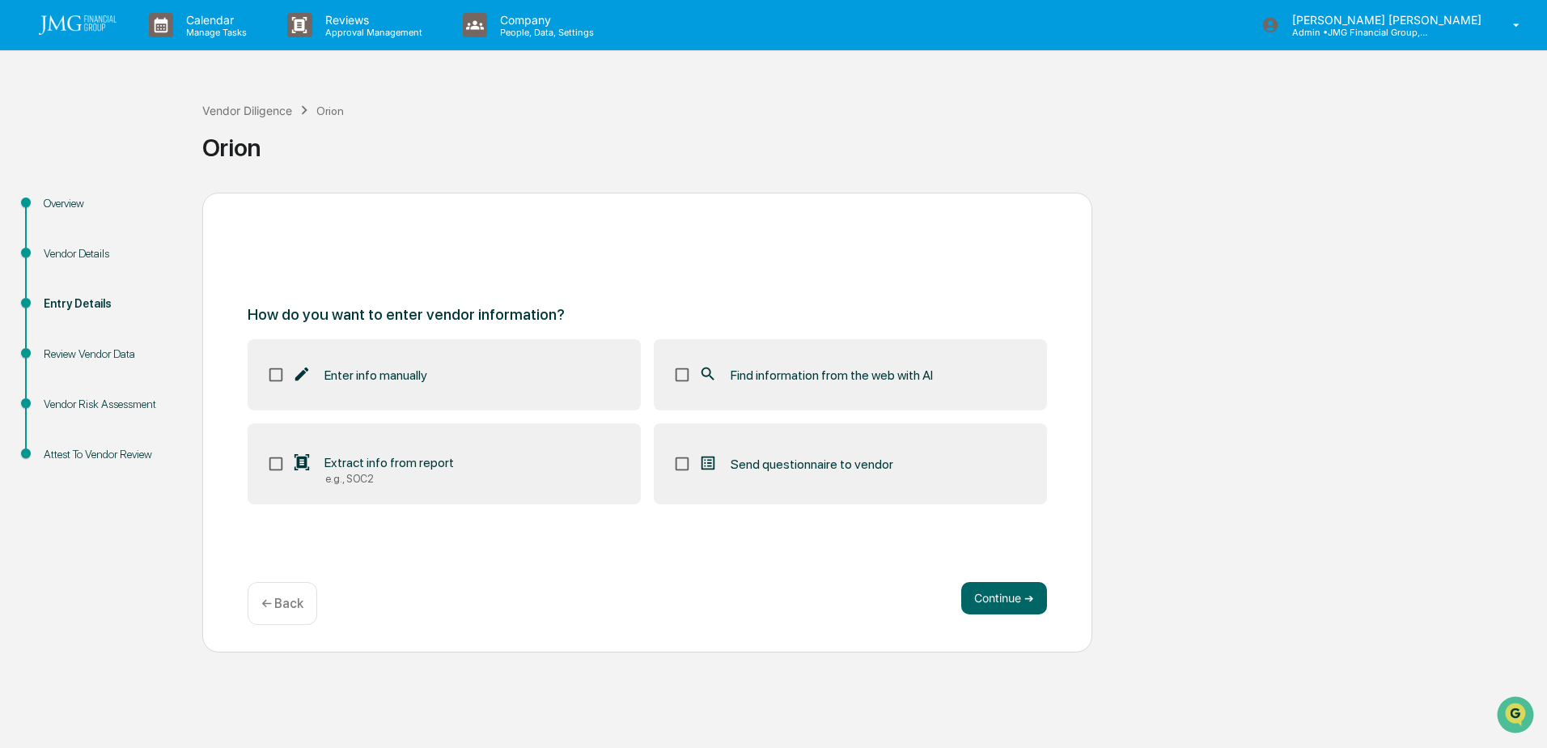
click at [115, 355] on div "Review Vendor Data" at bounding box center [110, 353] width 133 height 17
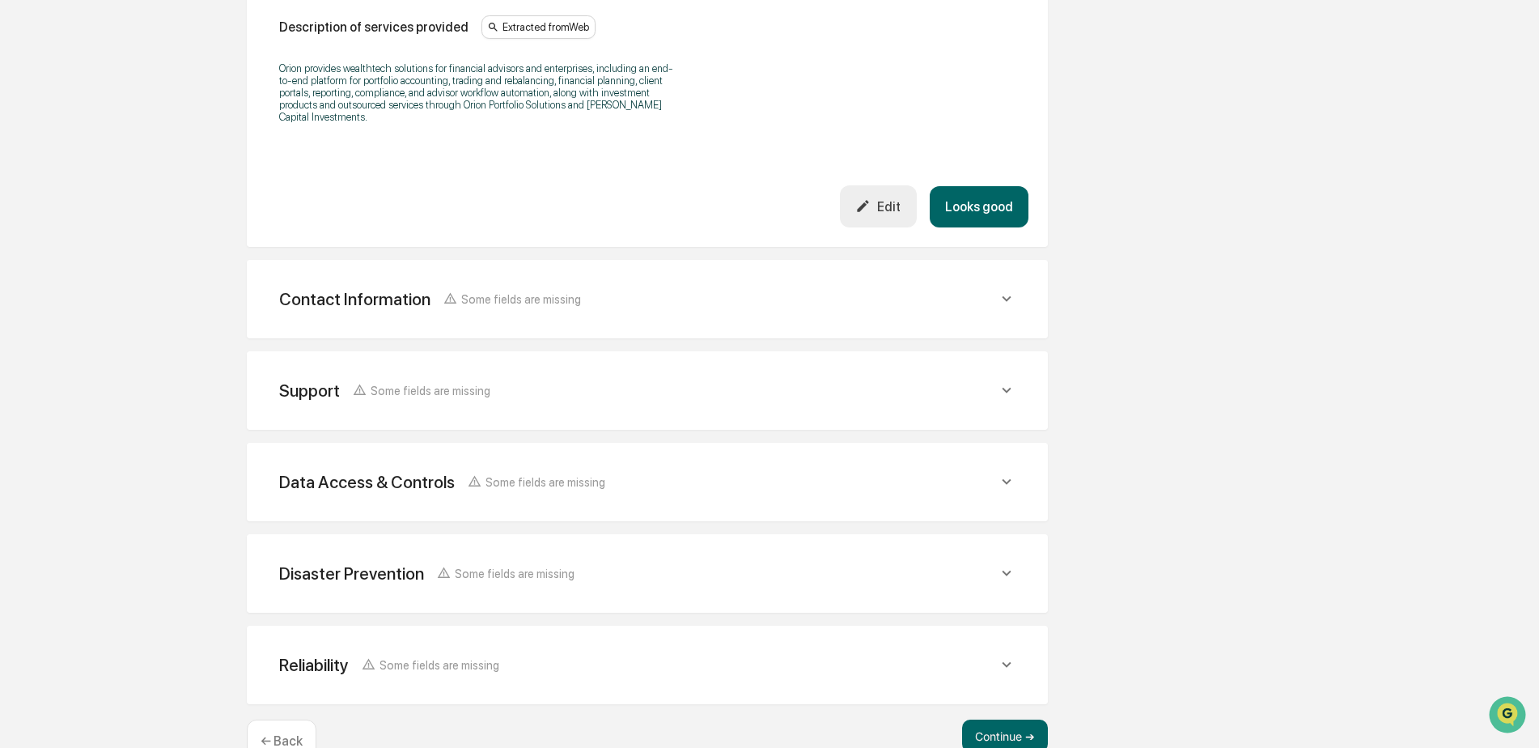
scroll to position [520, 0]
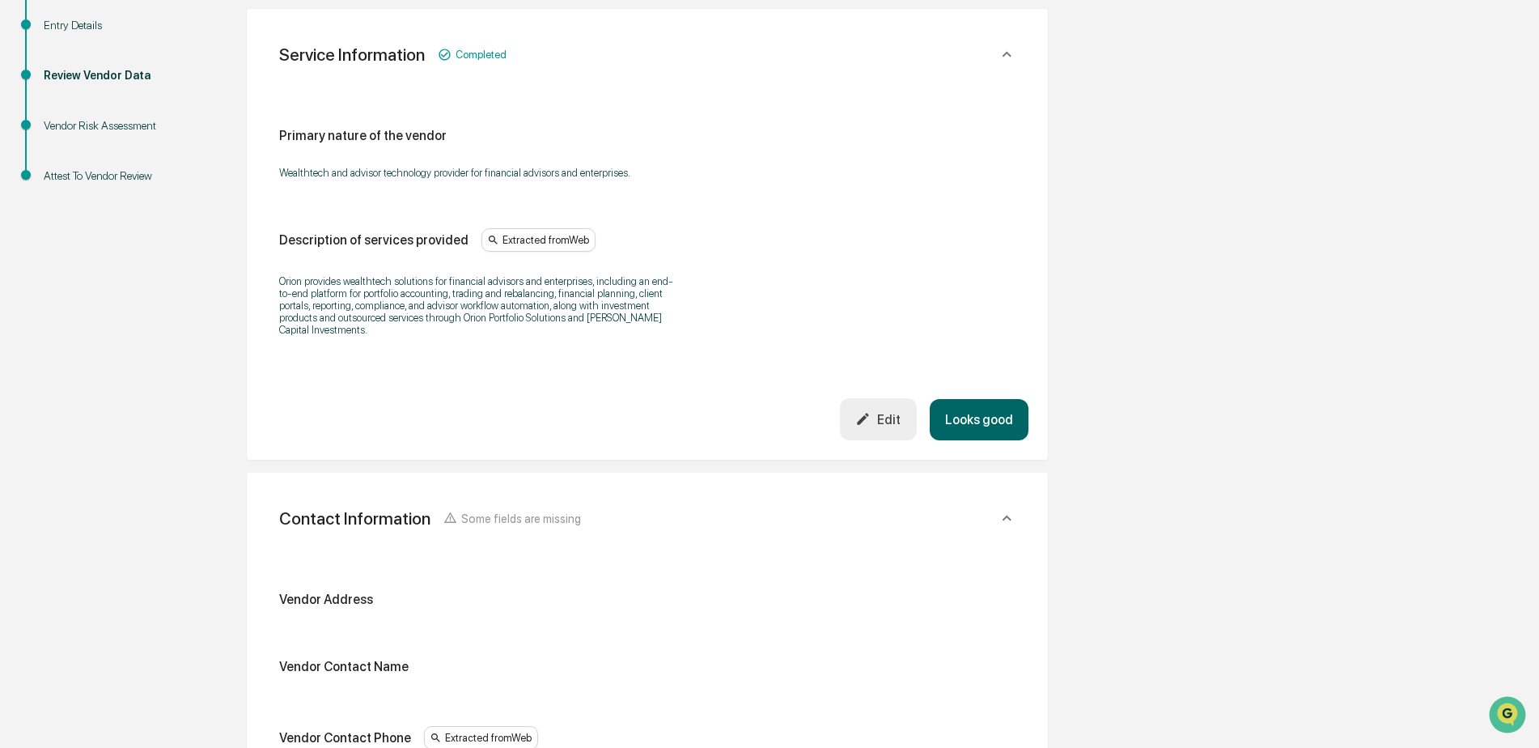
scroll to position [358, 0]
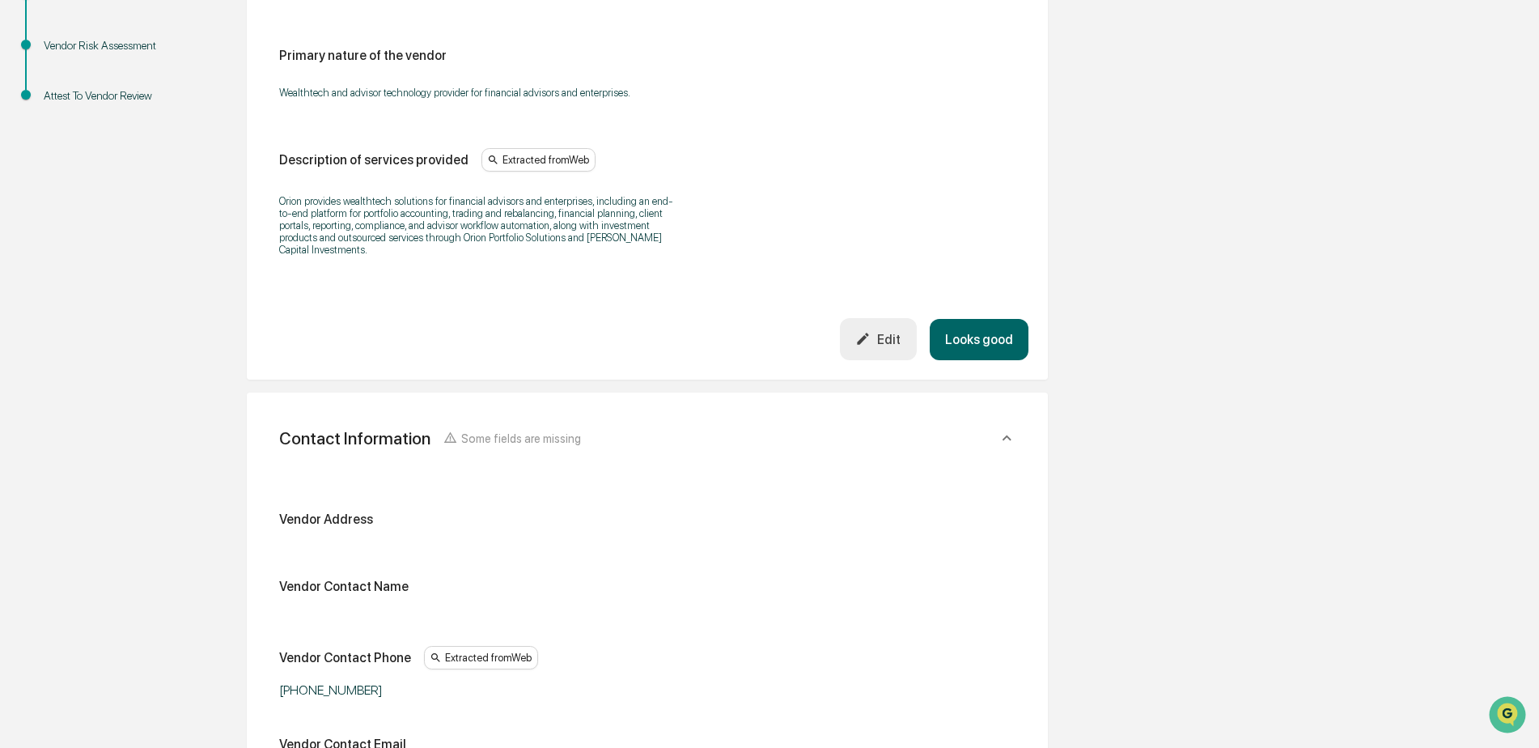
click at [1000, 332] on button "Looks good" at bounding box center [979, 339] width 99 height 41
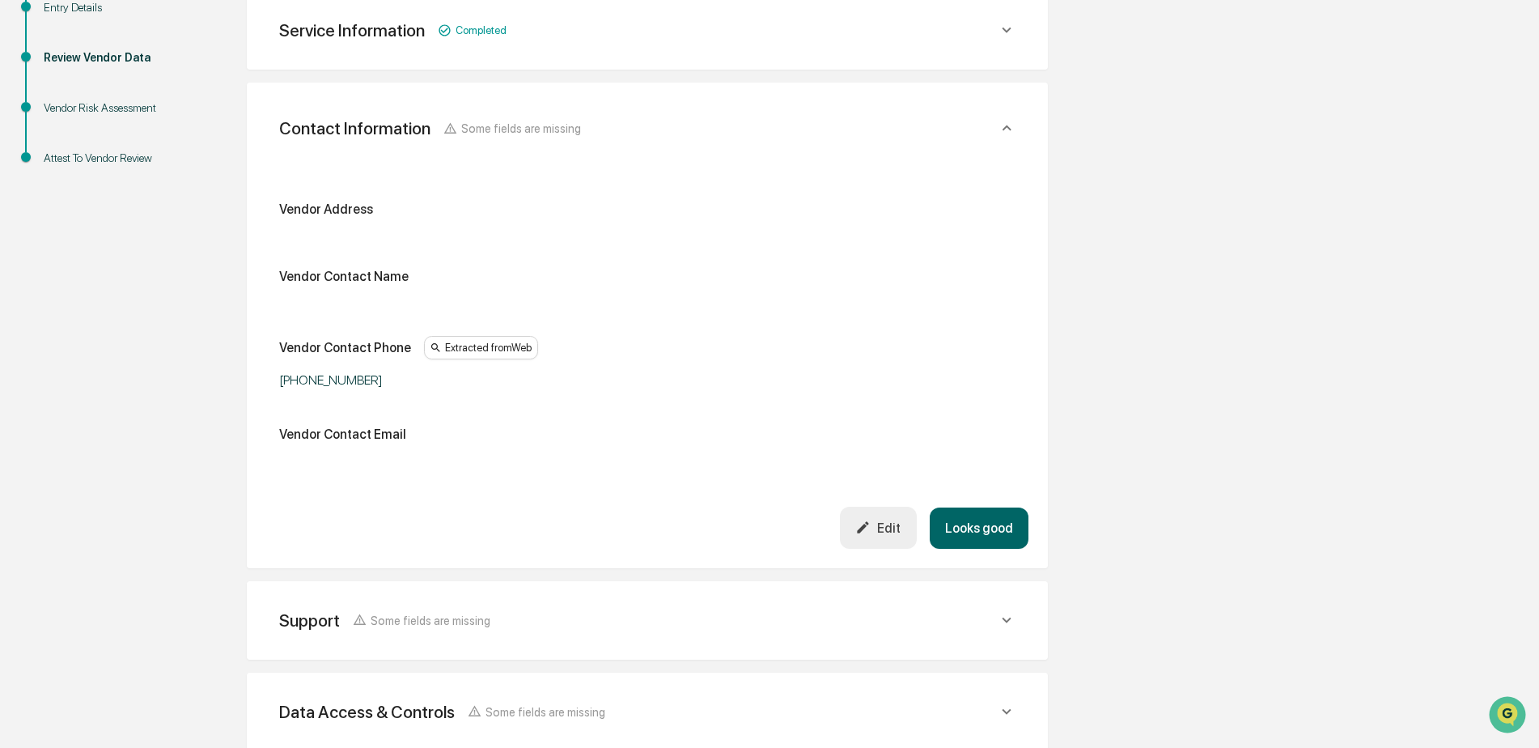
scroll to position [287, 0]
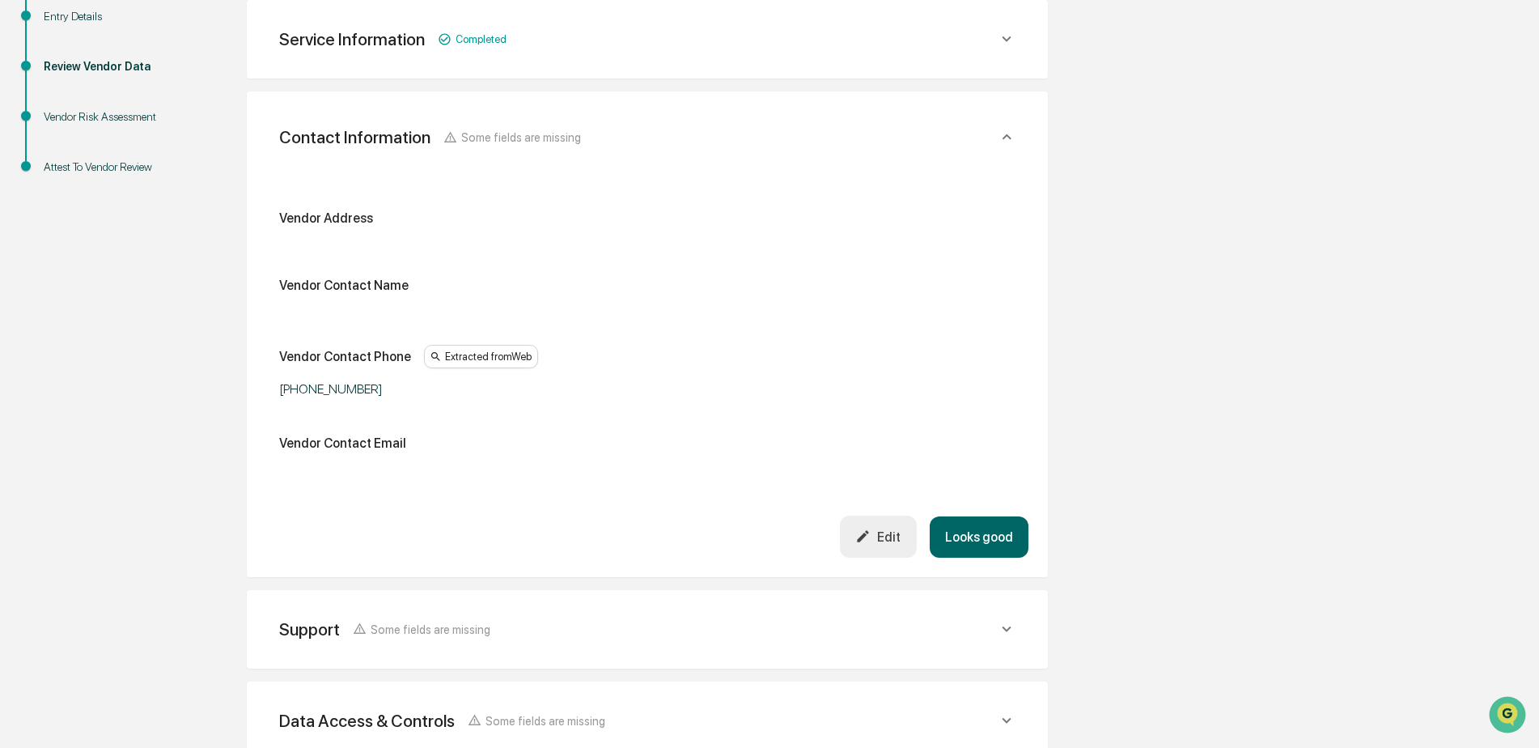
click at [994, 527] on button "Looks good" at bounding box center [979, 536] width 99 height 41
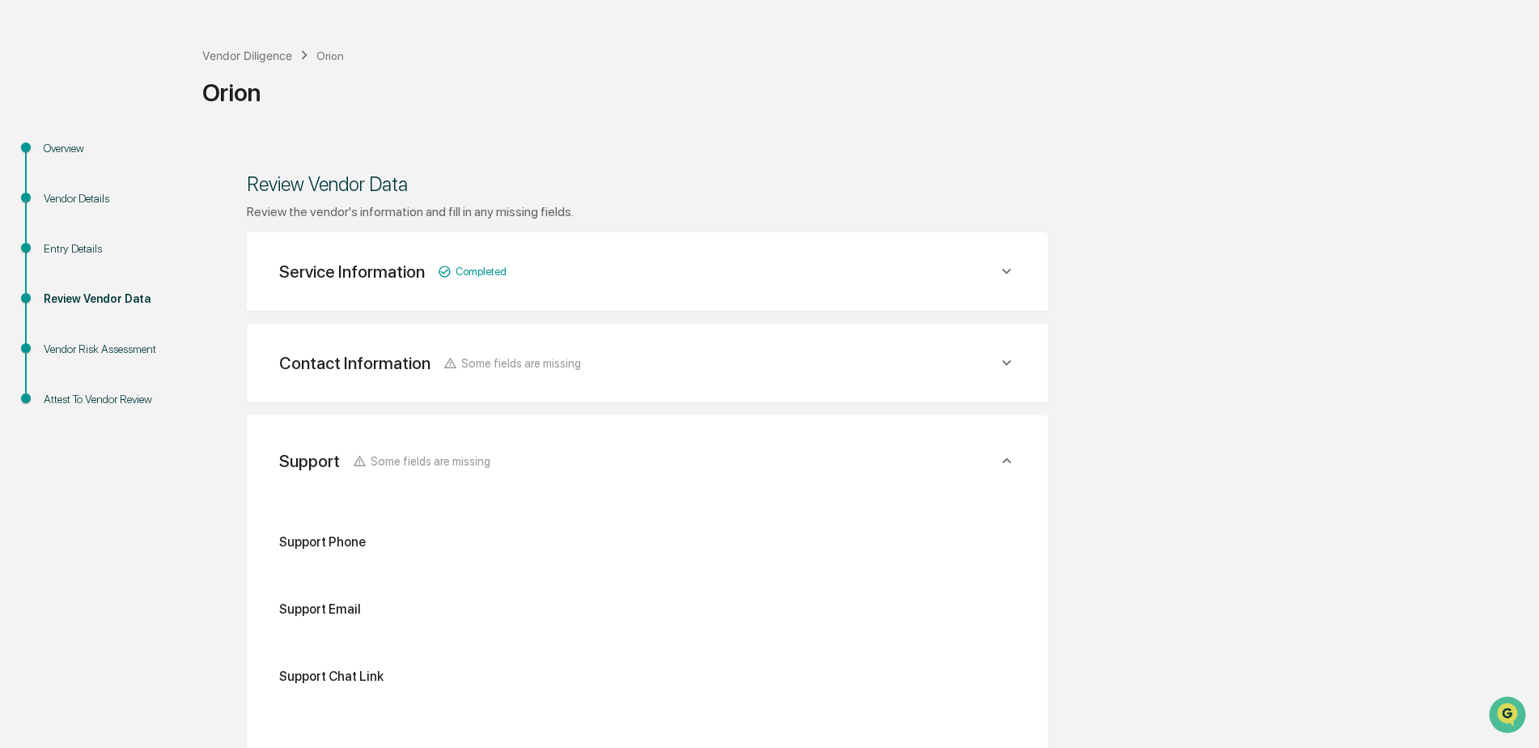
scroll to position [0, 0]
